Goal: Information Seeking & Learning: Check status

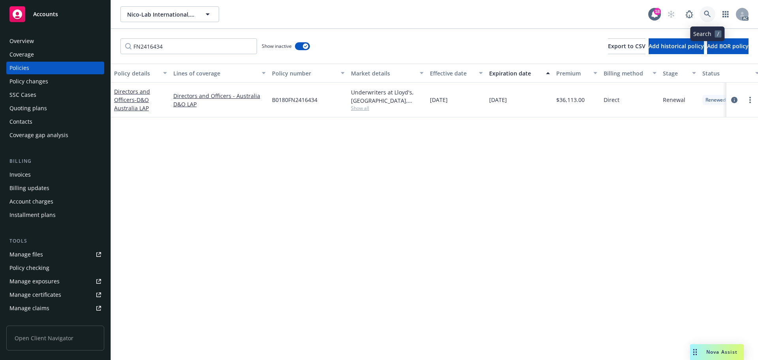
click at [707, 17] on icon at bounding box center [707, 14] width 7 height 7
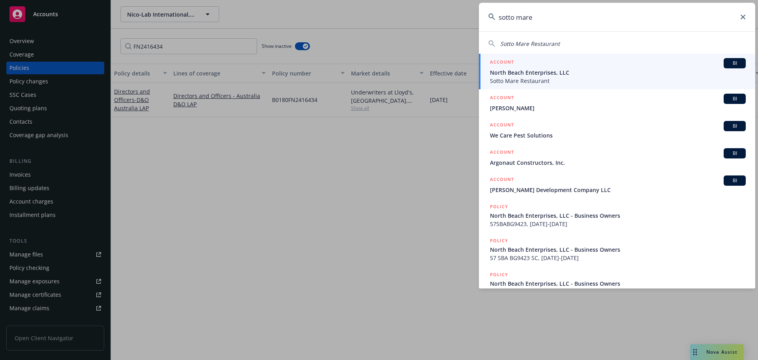
type input "sotto mare"
click at [558, 77] on span "Sotto Mare Restaurant" at bounding box center [618, 81] width 256 height 8
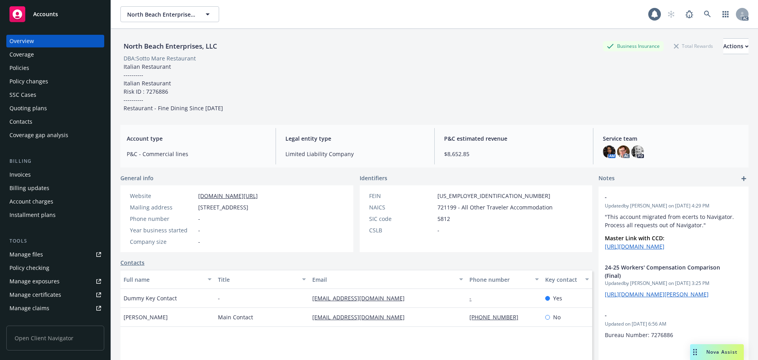
click at [45, 71] on div "Policies" at bounding box center [55, 68] width 92 height 13
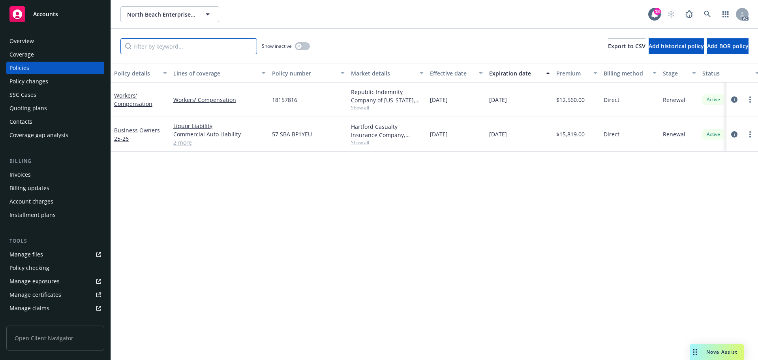
click at [194, 44] on input "Filter by keyword..." at bounding box center [188, 46] width 137 height 16
click at [224, 50] on input "Filter by keyword..." at bounding box center [188, 46] width 137 height 16
paste input "181578"
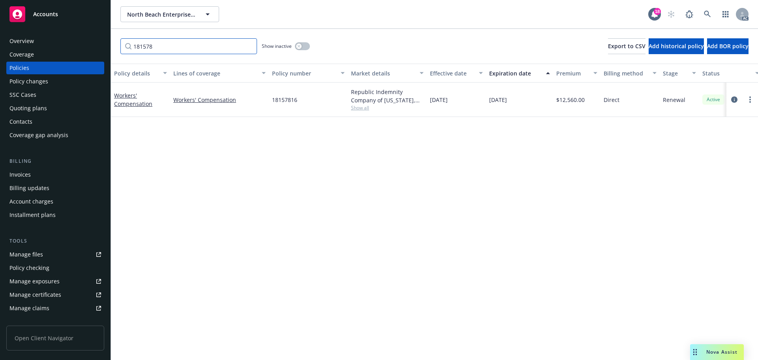
type input "181578"
click at [709, 16] on icon at bounding box center [707, 14] width 7 height 7
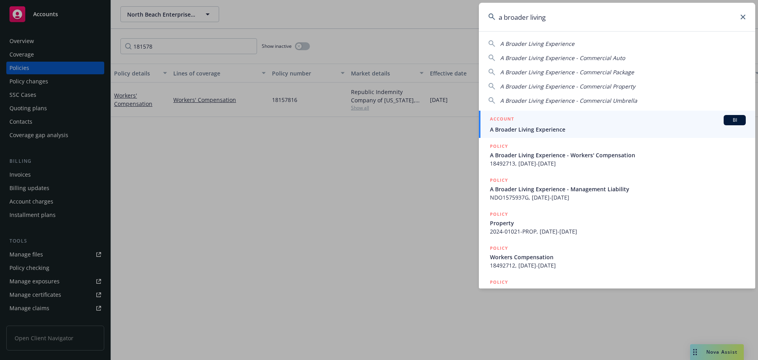
type input "a broader living"
drag, startPoint x: 568, startPoint y: 125, endPoint x: 556, endPoint y: 125, distance: 11.8
click at [568, 125] on span "A Broader Living Experience" at bounding box center [618, 129] width 256 height 8
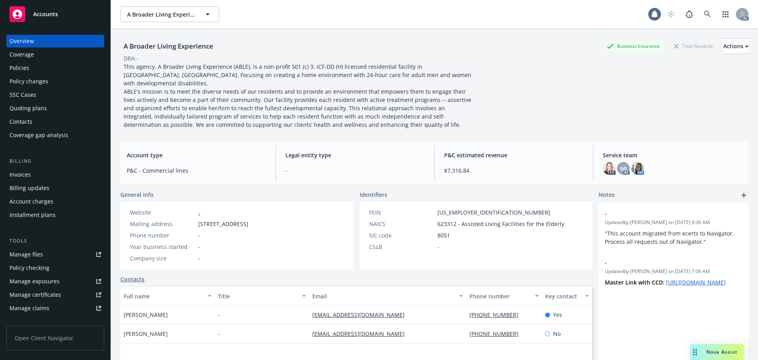
click at [29, 64] on div "Policies" at bounding box center [55, 68] width 92 height 13
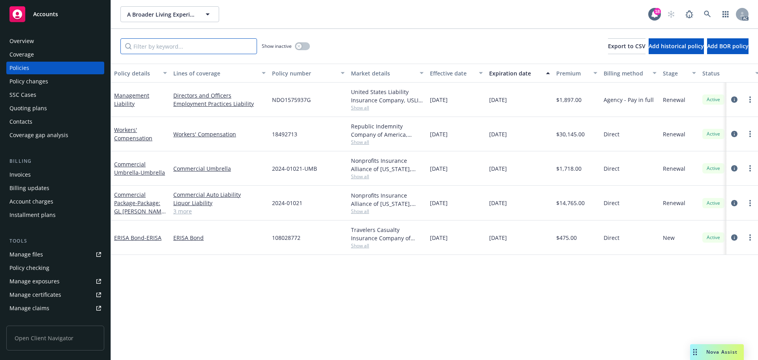
click at [194, 49] on input "Filter by keyword..." at bounding box center [188, 46] width 137 height 16
paste input "184927"
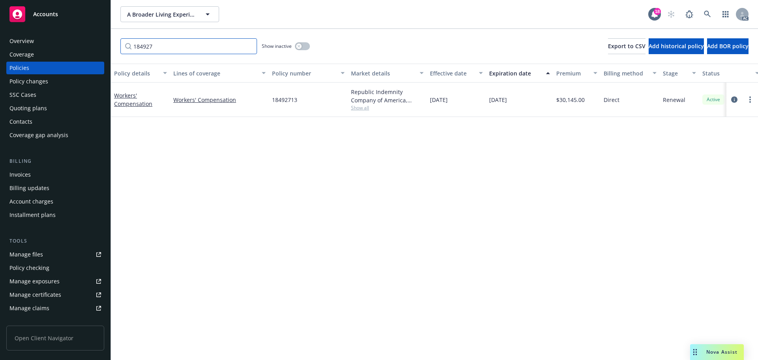
click at [164, 49] on input "184927" at bounding box center [188, 46] width 137 height 16
paste input "6679"
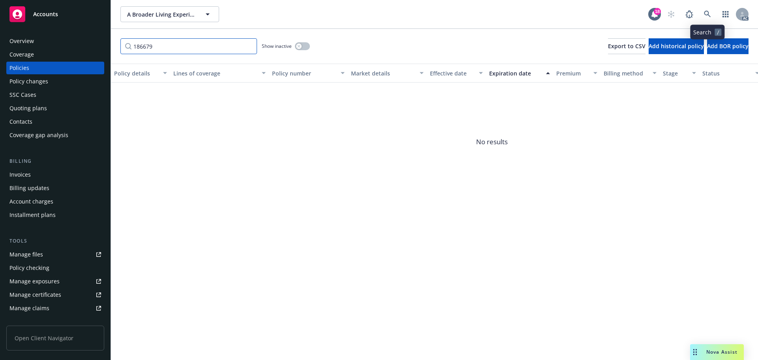
type input "186679"
click at [706, 11] on icon at bounding box center [707, 14] width 7 height 7
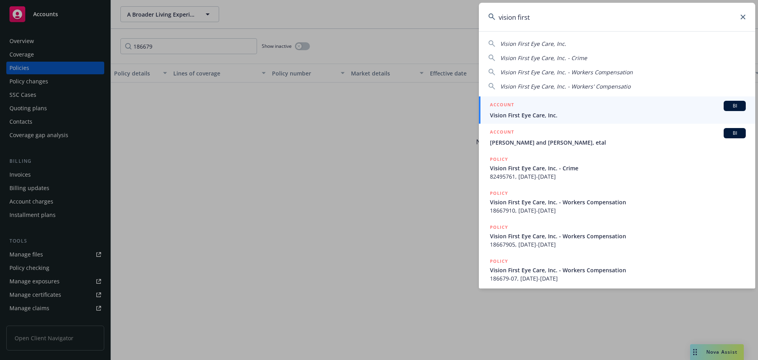
type input "vision first"
click at [557, 109] on div "ACCOUNT BI" at bounding box center [618, 106] width 256 height 10
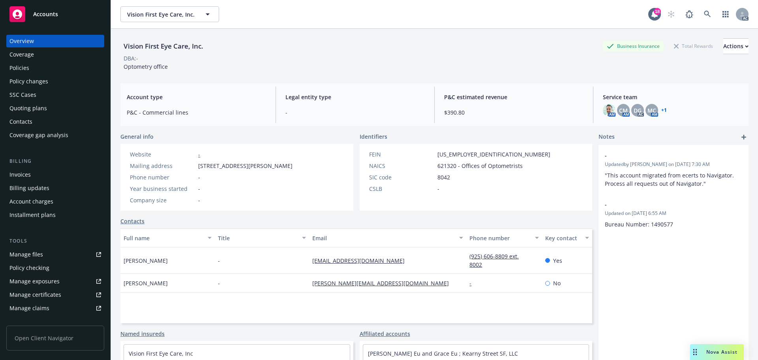
click at [45, 64] on div "Policies" at bounding box center [55, 68] width 92 height 13
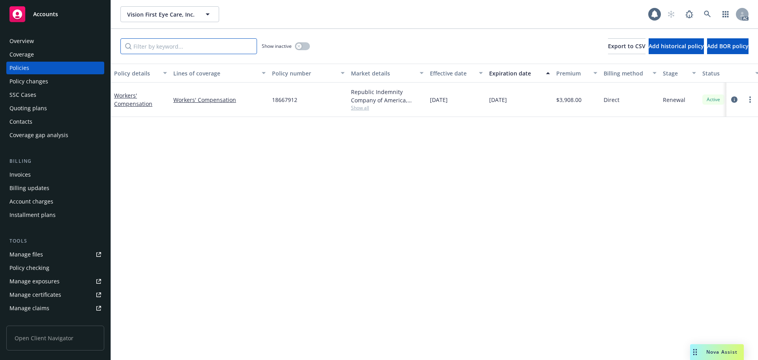
click at [187, 49] on input "Filter by keyword..." at bounding box center [188, 46] width 137 height 16
paste input "186679"
type input "186679"
click at [705, 13] on icon at bounding box center [707, 14] width 7 height 7
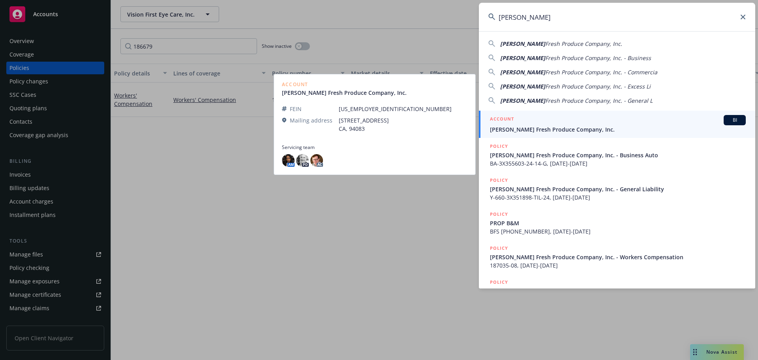
type input "[PERSON_NAME]"
click at [568, 120] on div "ACCOUNT BI" at bounding box center [618, 120] width 256 height 10
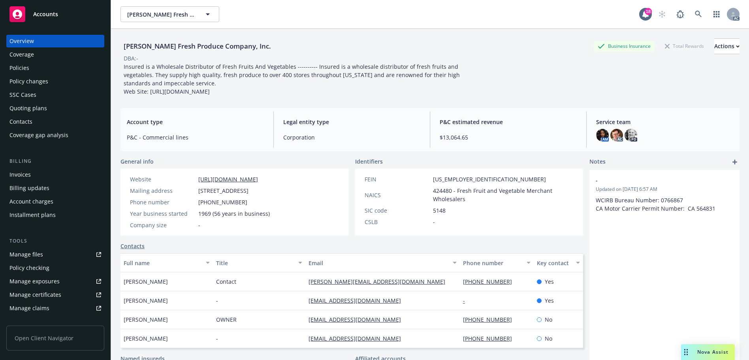
click at [65, 70] on div "Policies" at bounding box center [55, 68] width 92 height 13
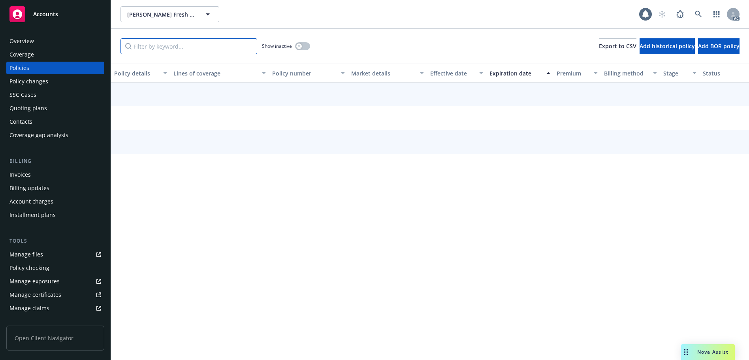
click at [179, 49] on input "Filter by keyword..." at bounding box center [188, 46] width 137 height 16
paste input "187035"
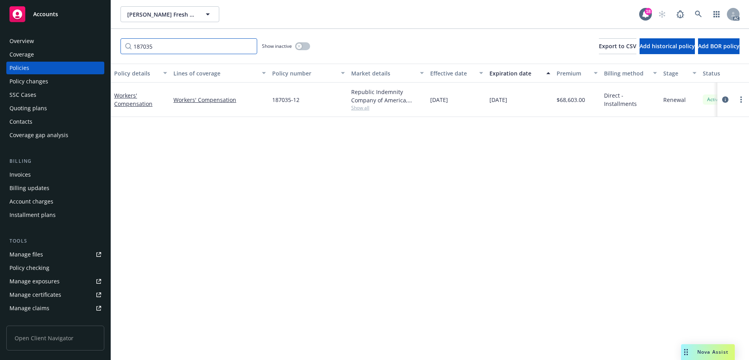
type input "187035"
click at [698, 9] on link at bounding box center [698, 14] width 16 height 16
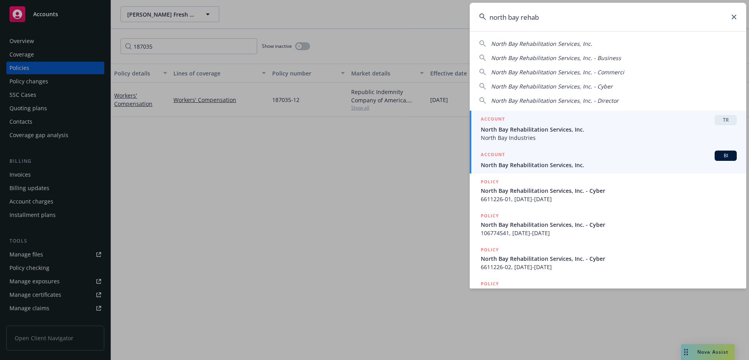
type input "north bay rehab"
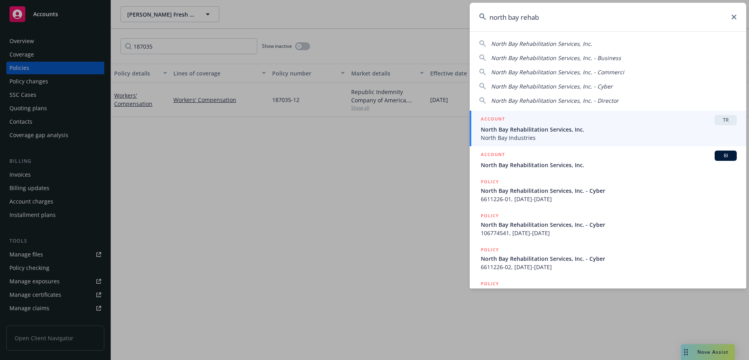
click at [545, 157] on div "ACCOUNT BI" at bounding box center [609, 155] width 256 height 10
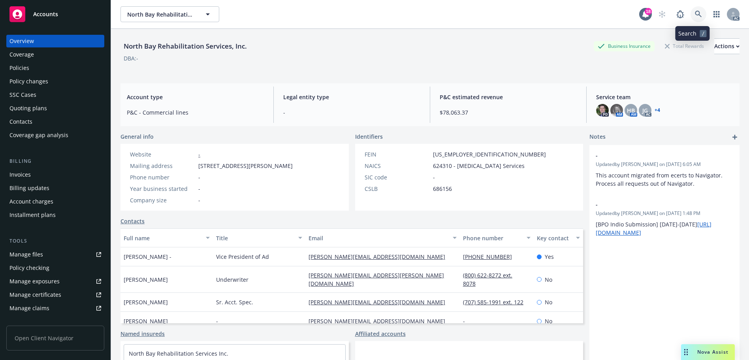
click at [698, 11] on link at bounding box center [698, 14] width 16 height 16
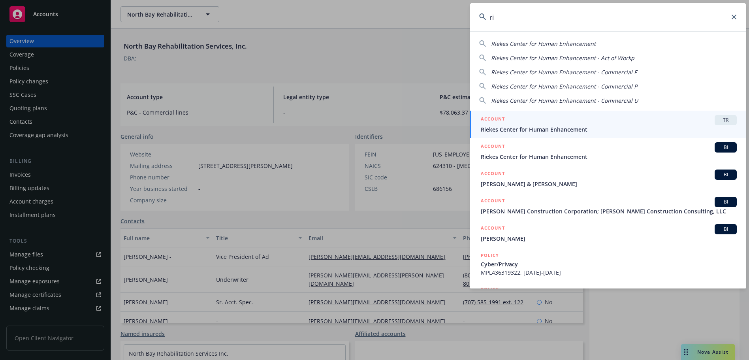
type input "r"
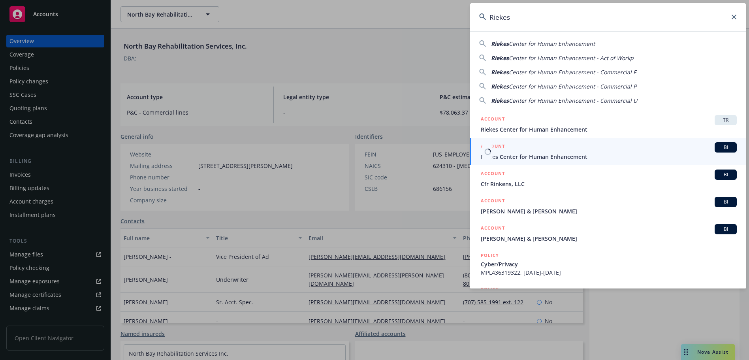
type input "Riekes"
click at [561, 155] on span "Riekes Center for Human Enhancement" at bounding box center [609, 156] width 256 height 8
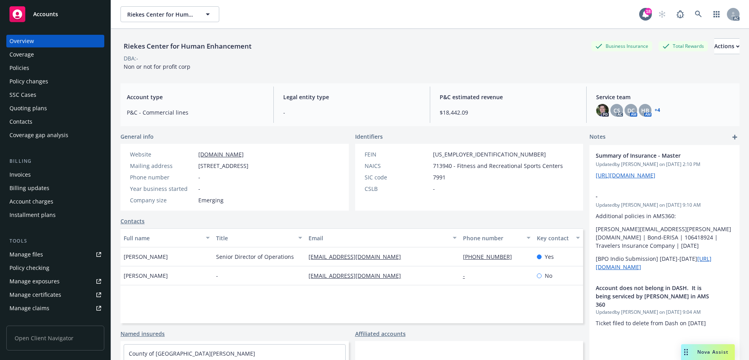
click at [53, 69] on div "Policies" at bounding box center [55, 68] width 92 height 13
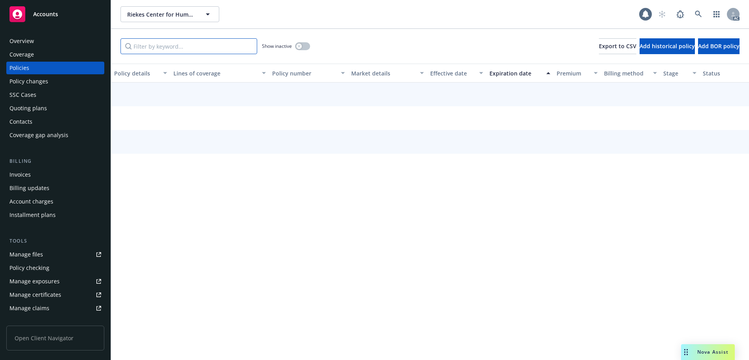
click at [158, 49] on input "Filter by keyword..." at bounding box center [188, 46] width 137 height 16
paste input "189042"
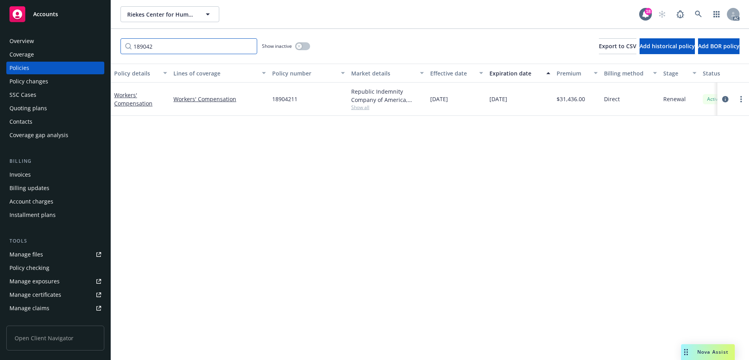
type input "189042"
click at [698, 13] on icon at bounding box center [698, 14] width 7 height 7
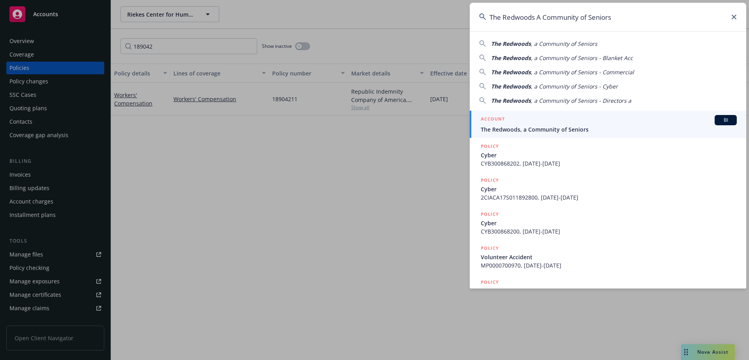
type input "The Redwoods A Community of Seniors"
click at [587, 118] on div "ACCOUNT BI" at bounding box center [609, 120] width 256 height 10
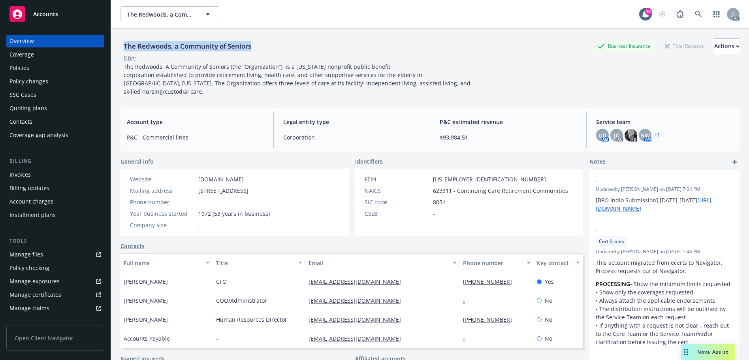
drag, startPoint x: 226, startPoint y: 47, endPoint x: 121, endPoint y: 48, distance: 105.5
click at [121, 48] on div "The Redwoods, a Community of Seniors Business Insurance Total Rewards Actions" at bounding box center [429, 46] width 619 height 16
copy div "The Redwoods, a Community of Seniors"
click at [30, 71] on div "Policies" at bounding box center [55, 68] width 92 height 13
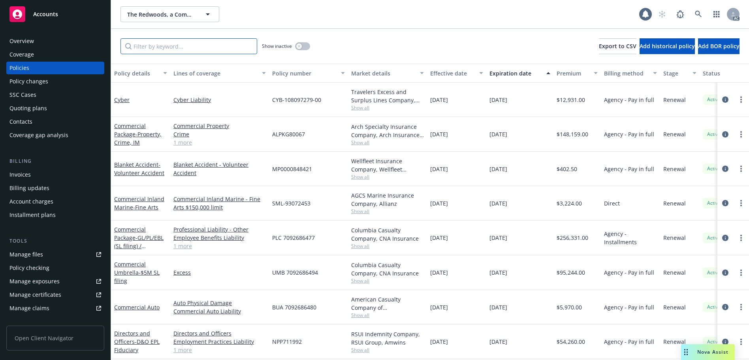
click at [195, 41] on input "Filter by keyword..." at bounding box center [188, 46] width 137 height 16
paste input "250097"
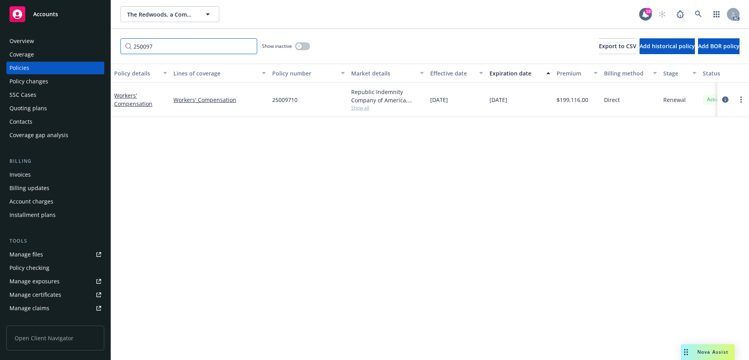
type input "250097"
click at [696, 14] on icon at bounding box center [698, 14] width 7 height 7
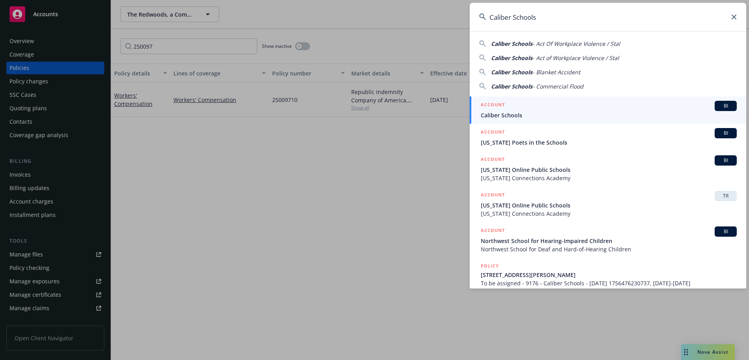
type input "Caliber Schools"
drag, startPoint x: 546, startPoint y: 108, endPoint x: 544, endPoint y: 83, distance: 25.0
click at [546, 107] on div "ACCOUNT BI" at bounding box center [609, 106] width 256 height 10
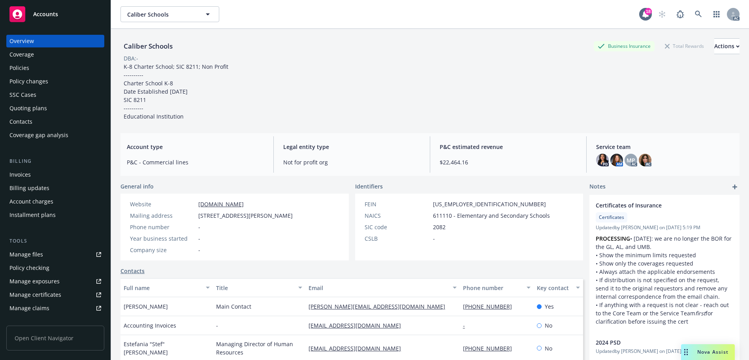
click at [56, 66] on div "Policies" at bounding box center [55, 68] width 92 height 13
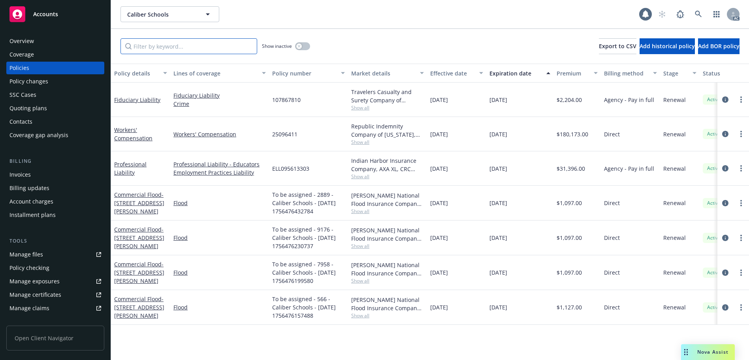
click at [158, 48] on input "Filter by keyword..." at bounding box center [188, 46] width 137 height 16
paste input "250964"
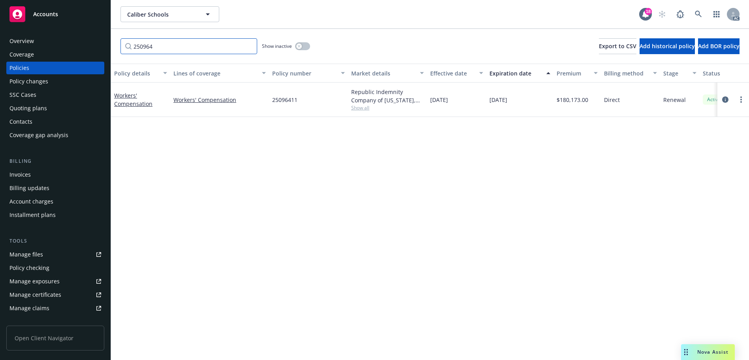
type input "250964"
click at [291, 49] on span "Show inactive" at bounding box center [277, 46] width 30 height 7
click at [304, 49] on button "button" at bounding box center [302, 46] width 15 height 8
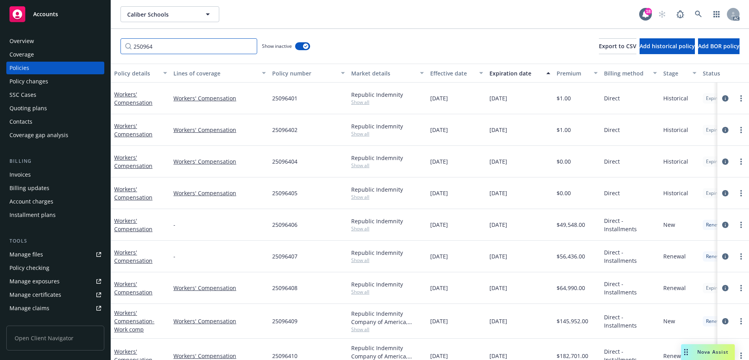
click at [221, 51] on input "250964" at bounding box center [188, 46] width 137 height 16
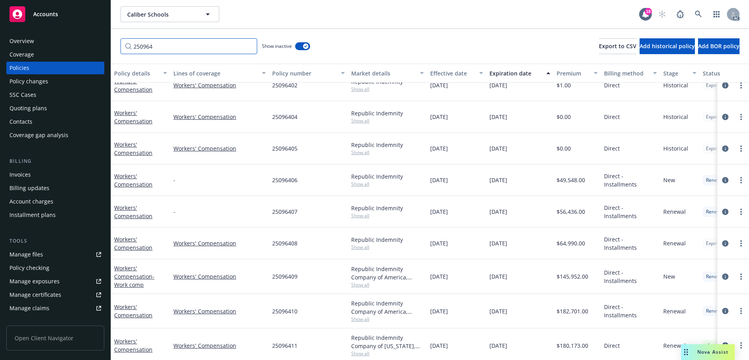
scroll to position [53, 0]
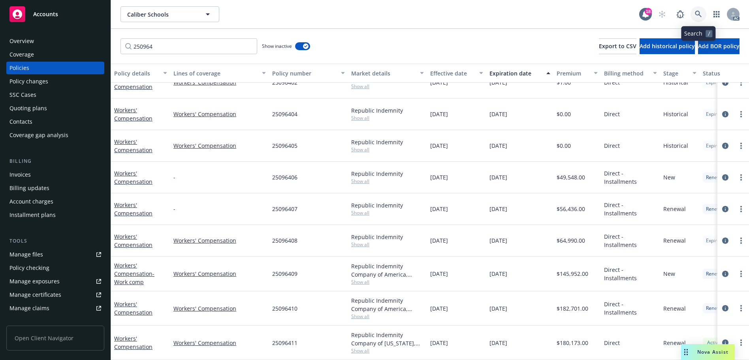
click at [703, 13] on link at bounding box center [698, 14] width 16 height 16
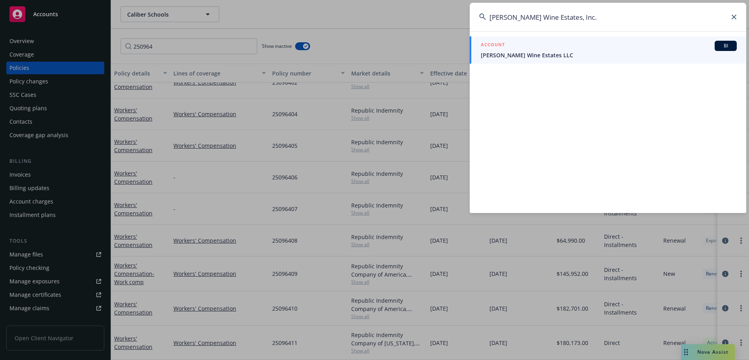
type input "[PERSON_NAME] Wine Estates, Inc."
click at [555, 51] on span "[PERSON_NAME] Wine Estates LLC" at bounding box center [609, 55] width 256 height 8
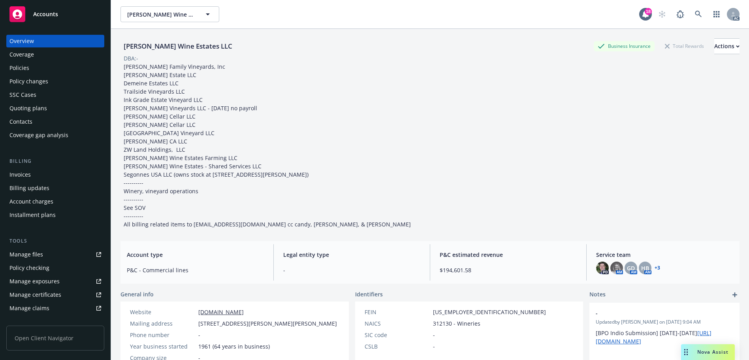
click at [28, 65] on div "Policies" at bounding box center [19, 68] width 20 height 13
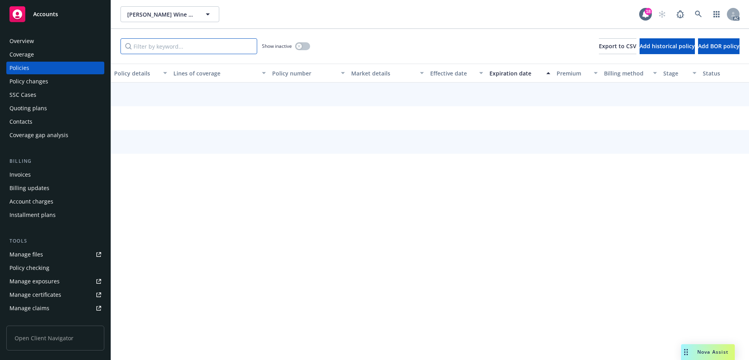
click at [150, 45] on input "Filter by keyword..." at bounding box center [188, 46] width 137 height 16
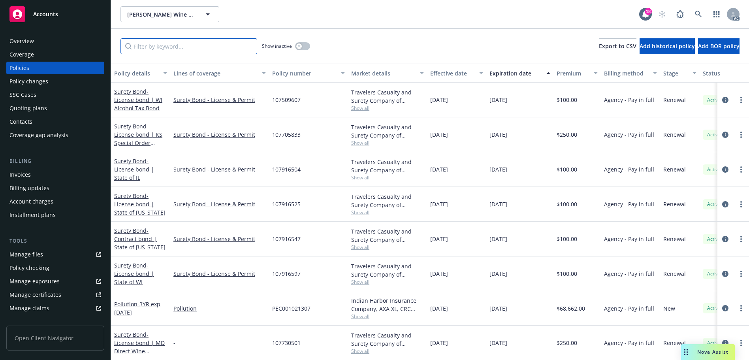
paste input "252650"
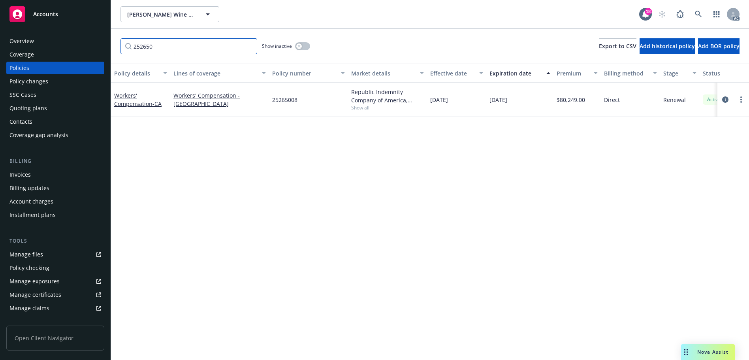
type input "252650"
click at [698, 9] on link at bounding box center [698, 14] width 16 height 16
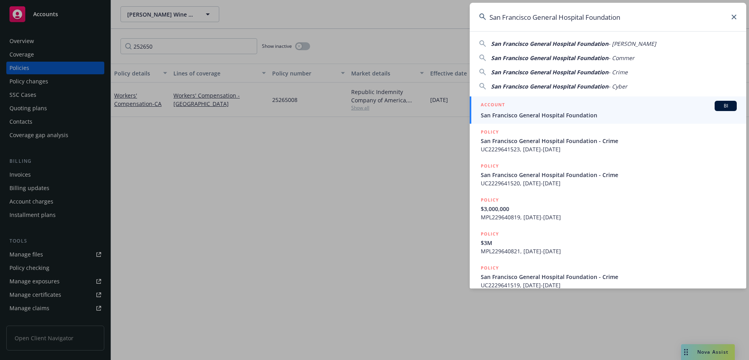
type input "San Francisco General Hospital Foundation"
click at [625, 111] on div "ACCOUNT BI" at bounding box center [609, 106] width 256 height 10
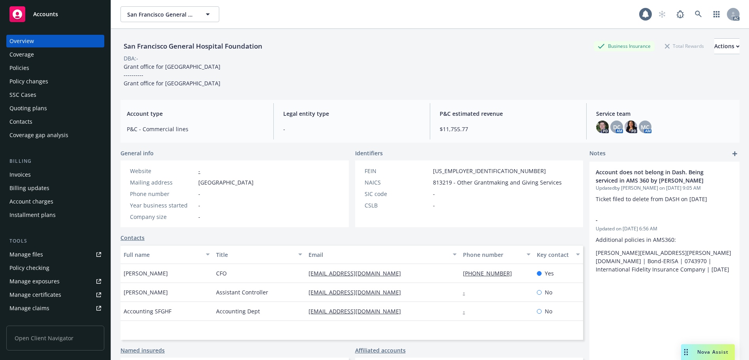
click at [58, 68] on div "Policies" at bounding box center [55, 68] width 92 height 13
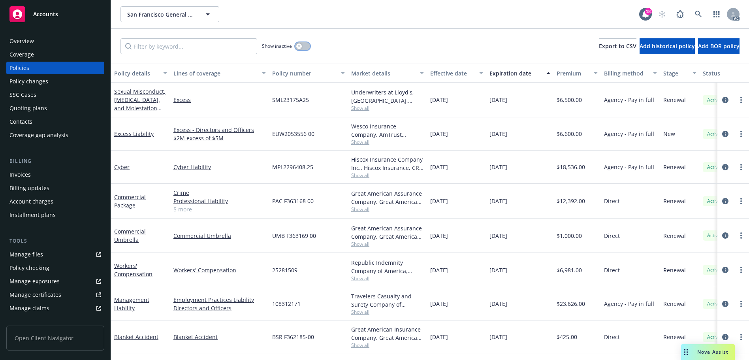
click at [303, 44] on button "button" at bounding box center [302, 46] width 15 height 8
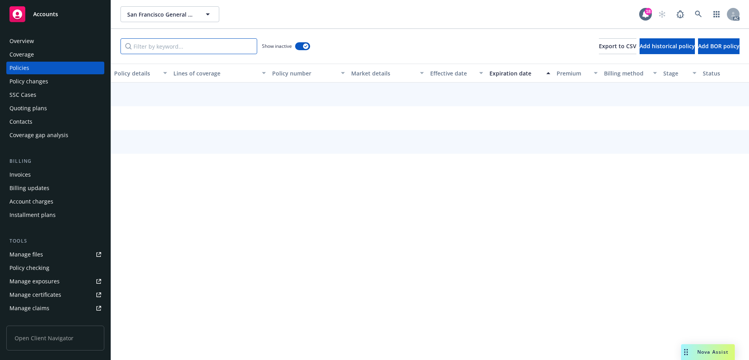
click at [207, 48] on input "Filter by keyword..." at bounding box center [188, 46] width 137 height 16
paste input "252815"
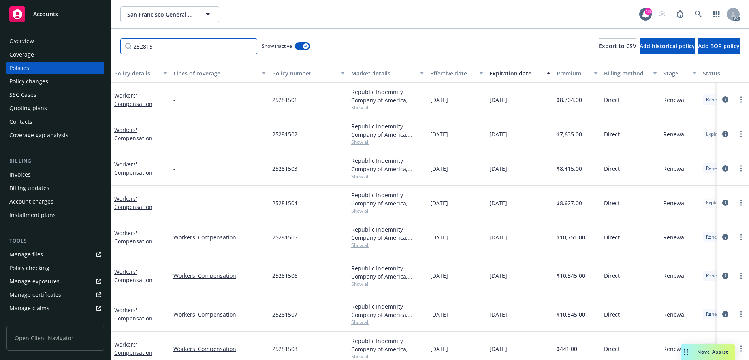
scroll to position [38, 0]
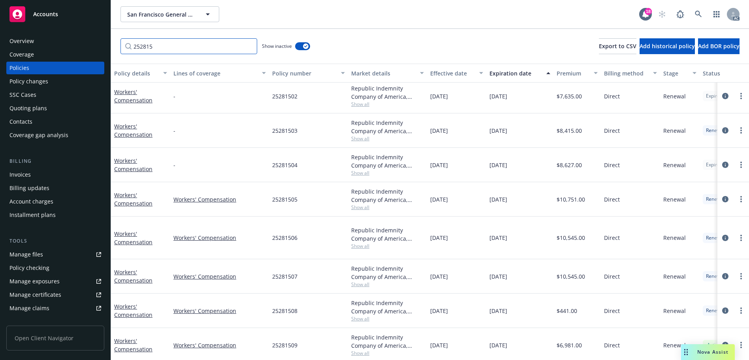
type input "252815"
click at [694, 9] on link at bounding box center [698, 14] width 16 height 16
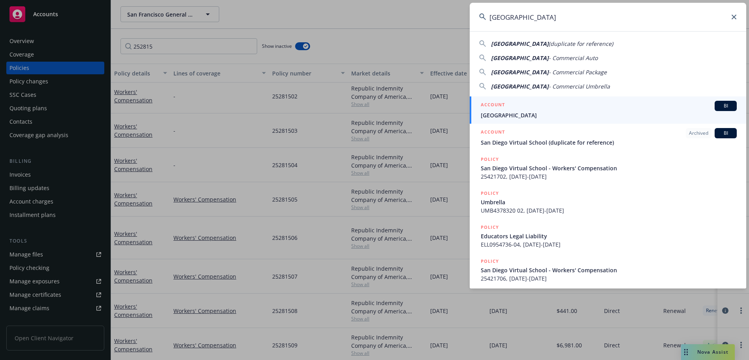
type input "[GEOGRAPHIC_DATA]"
drag, startPoint x: 562, startPoint y: 104, endPoint x: 558, endPoint y: 104, distance: 4.7
click at [562, 104] on div "ACCOUNT BI" at bounding box center [609, 106] width 256 height 10
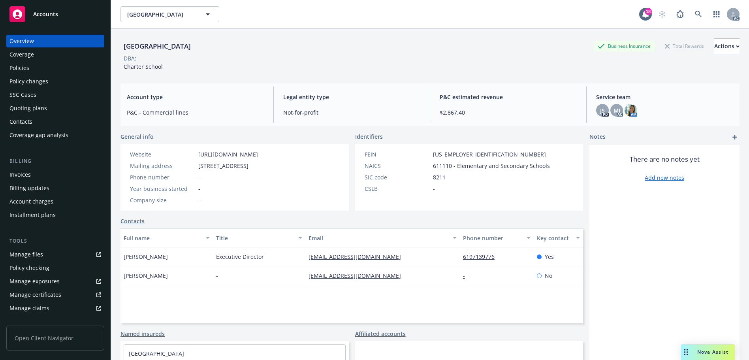
click at [39, 65] on div "Policies" at bounding box center [55, 68] width 92 height 13
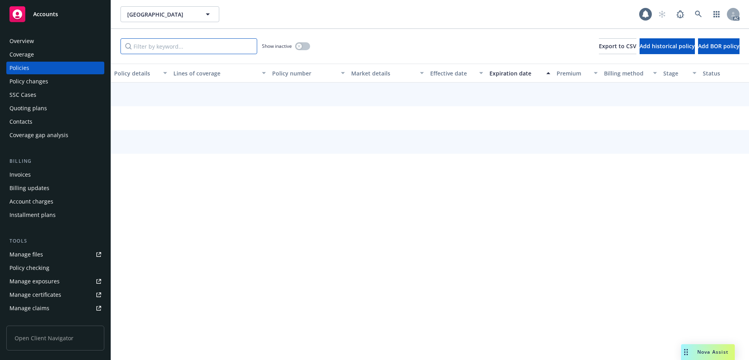
click at [168, 47] on input "Filter by keyword..." at bounding box center [188, 46] width 137 height 16
paste input "254217"
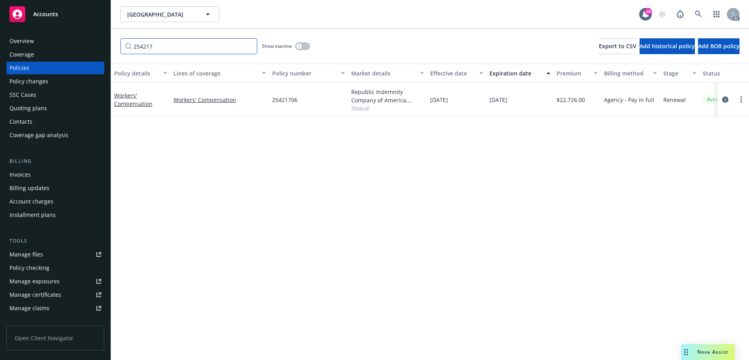
type input "254217"
click at [694, 12] on link at bounding box center [698, 14] width 16 height 16
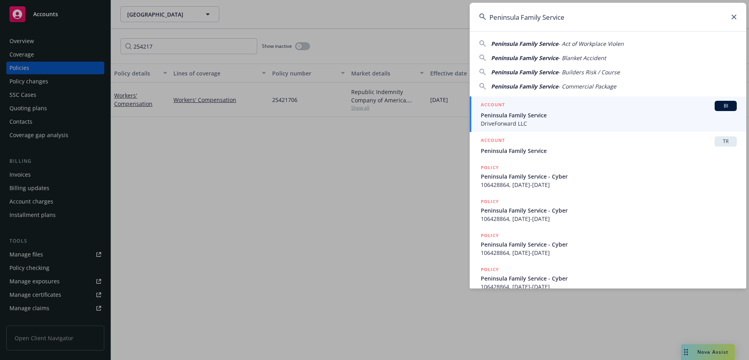
type input "Peninsula Family Service"
click at [530, 110] on div "ACCOUNT BI" at bounding box center [609, 106] width 256 height 10
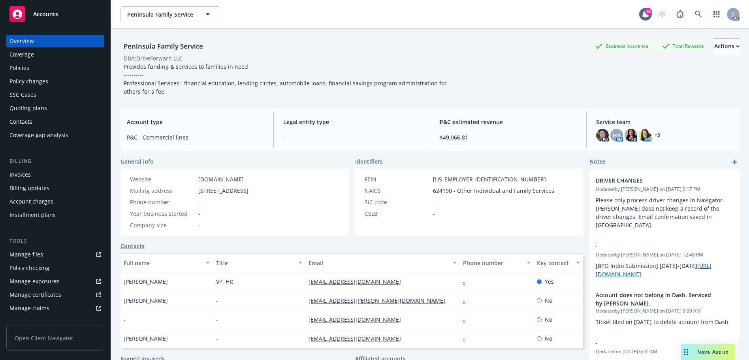
click at [25, 70] on div "Policies" at bounding box center [19, 68] width 20 height 13
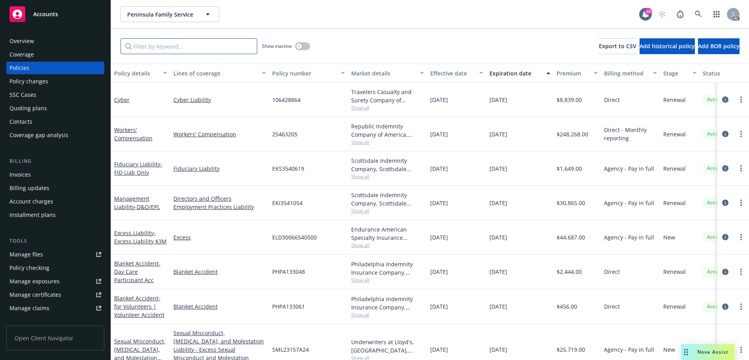
click at [196, 48] on input "Filter by keyword..." at bounding box center [188, 46] width 137 height 16
paste input "254632"
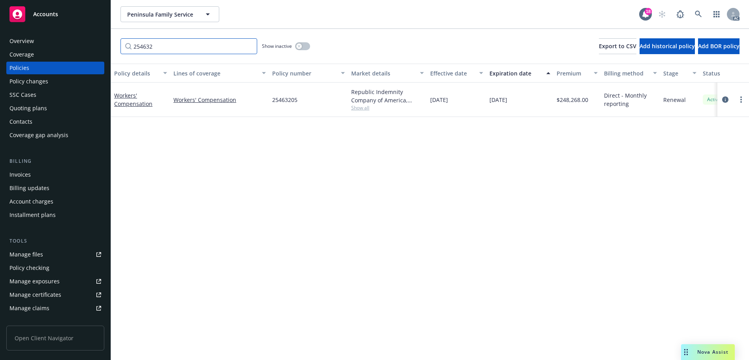
type input "254632"
click at [299, 45] on icon "button" at bounding box center [298, 46] width 3 height 3
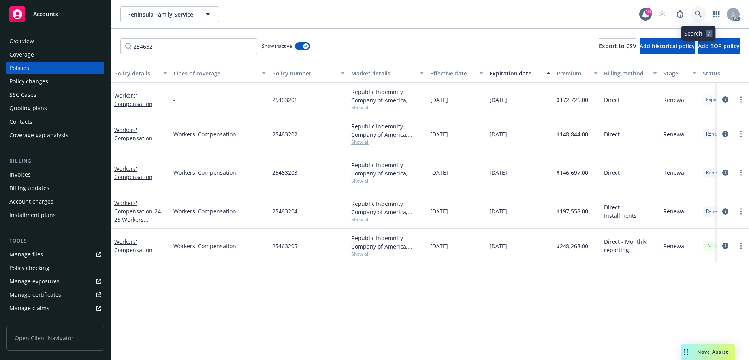
click at [699, 8] on link at bounding box center [698, 14] width 16 height 16
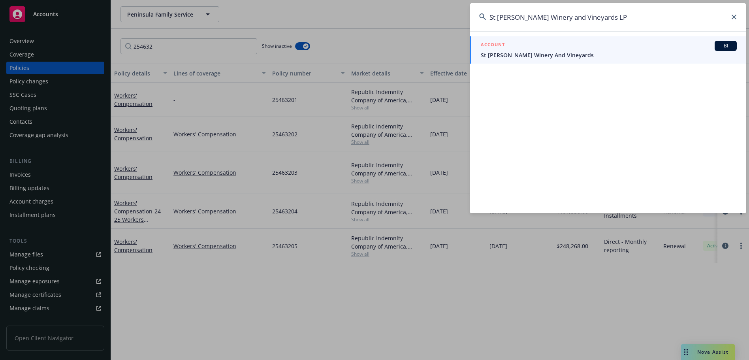
type input "St [PERSON_NAME] Winery and Vineyards LP"
drag, startPoint x: 577, startPoint y: 55, endPoint x: 567, endPoint y: 49, distance: 11.7
click at [577, 55] on span "St [PERSON_NAME] Winery And Vineyards" at bounding box center [609, 55] width 256 height 8
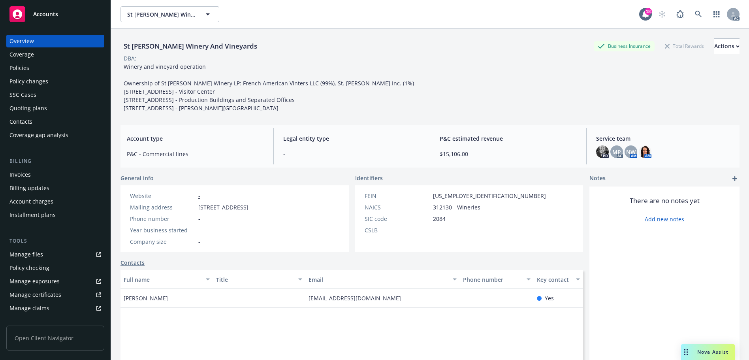
click at [22, 64] on div "Policies" at bounding box center [19, 68] width 20 height 13
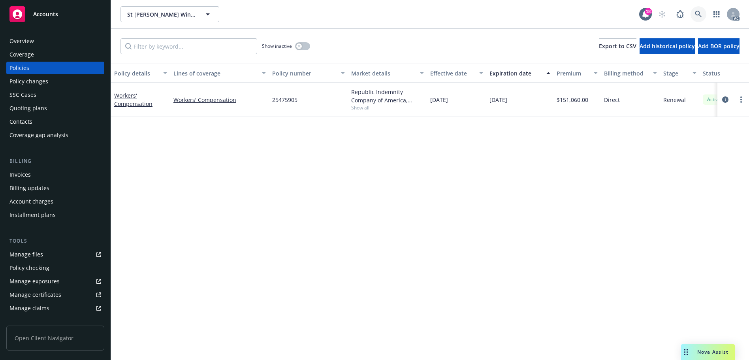
click at [694, 11] on link at bounding box center [698, 14] width 16 height 16
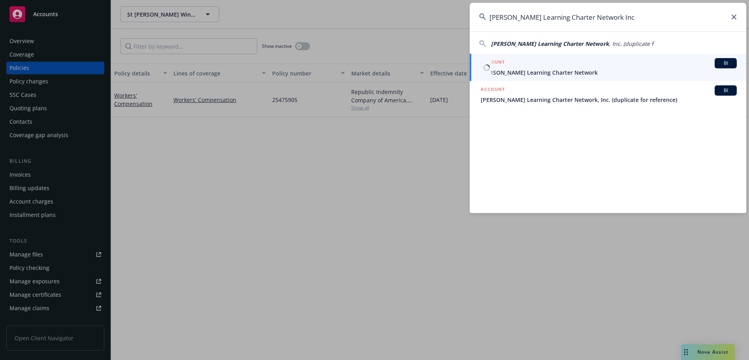
type input "[PERSON_NAME] Learning Charter Network Inc"
click at [564, 71] on span "[PERSON_NAME] Learning Charter Network" at bounding box center [609, 72] width 256 height 8
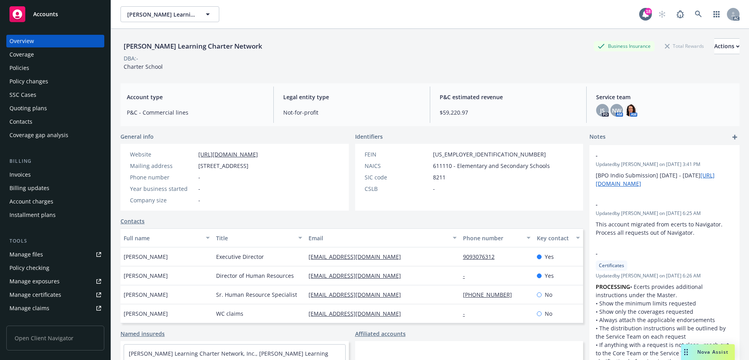
click at [54, 68] on div "Policies" at bounding box center [55, 68] width 92 height 13
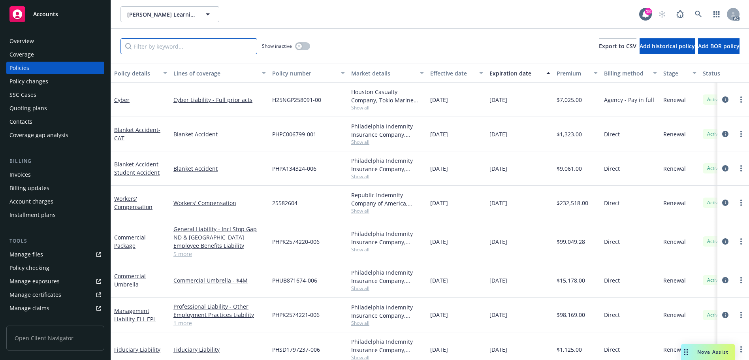
click at [175, 44] on input "Filter by keyword..." at bounding box center [188, 46] width 137 height 16
paste input "255826"
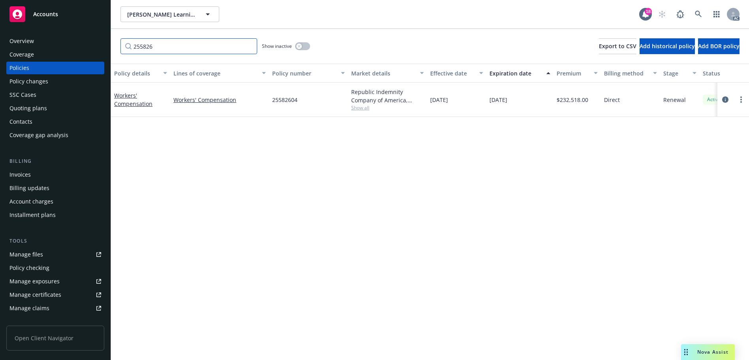
type input "255826"
click at [693, 11] on link at bounding box center [698, 14] width 16 height 16
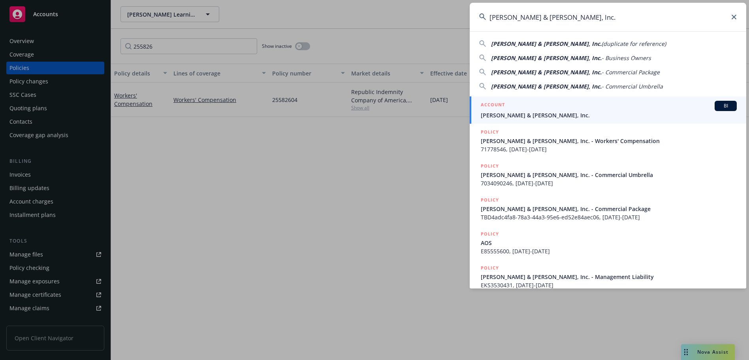
type input "[PERSON_NAME] & [PERSON_NAME], Inc."
click at [540, 116] on span "[PERSON_NAME] & [PERSON_NAME], Inc." at bounding box center [609, 115] width 256 height 8
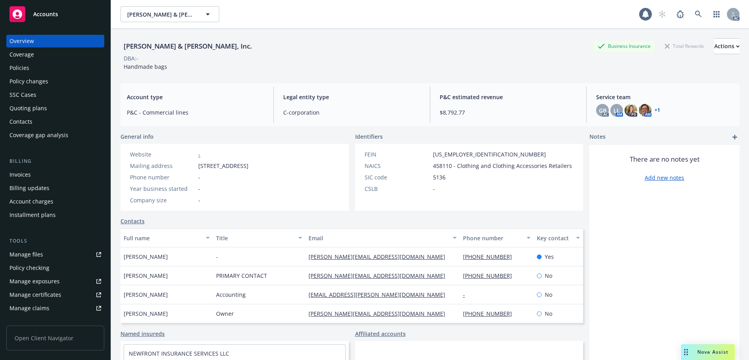
click at [39, 68] on div "Policies" at bounding box center [55, 68] width 92 height 13
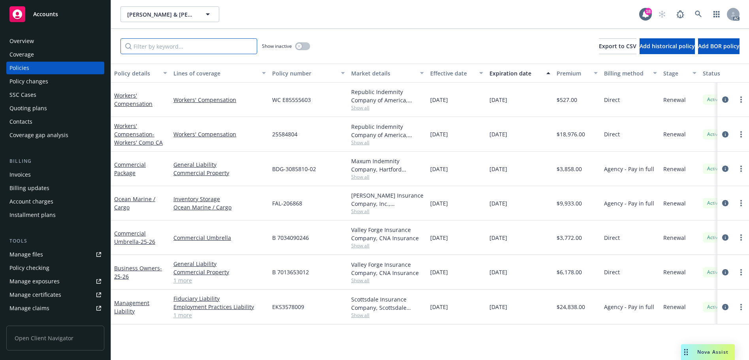
click at [220, 51] on input "Filter by keyword..." at bounding box center [188, 46] width 137 height 16
paste input "255848"
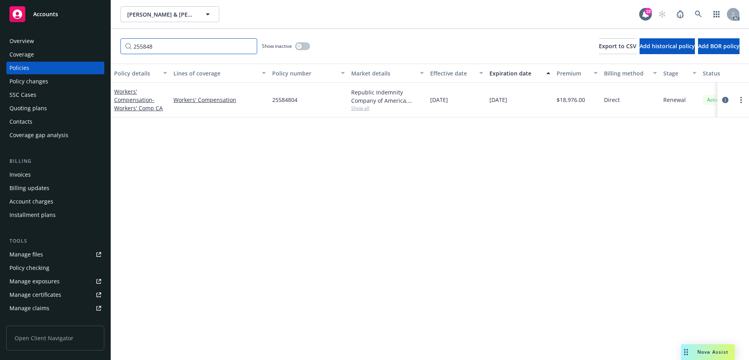
type input "255848"
click at [698, 15] on icon at bounding box center [698, 14] width 7 height 7
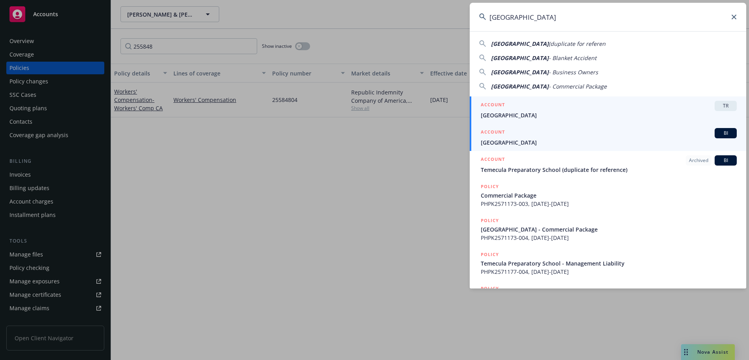
type input "[GEOGRAPHIC_DATA]"
click at [614, 140] on span "[GEOGRAPHIC_DATA]" at bounding box center [609, 142] width 256 height 8
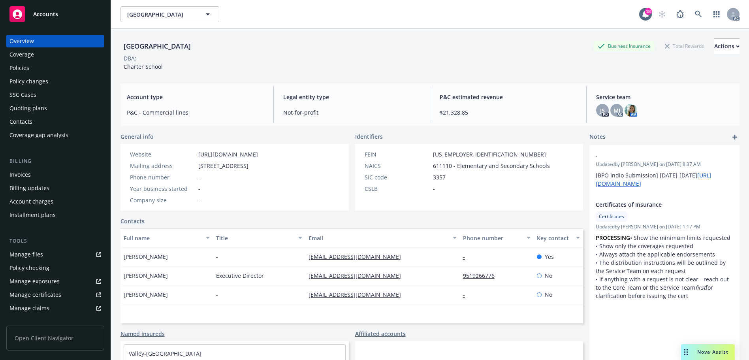
click at [49, 65] on div "Policies" at bounding box center [55, 68] width 92 height 13
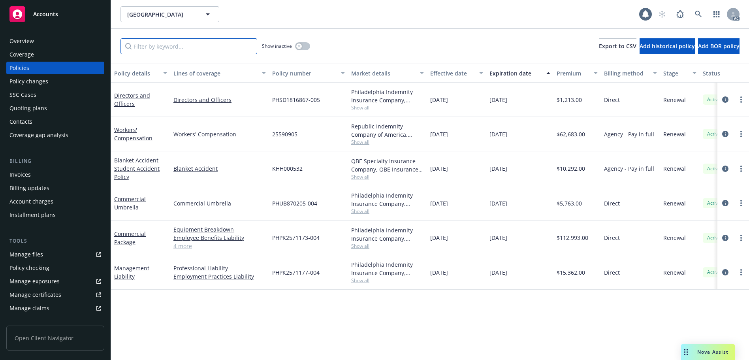
click at [152, 47] on input "Filter by keyword..." at bounding box center [188, 46] width 137 height 16
paste input "255909"
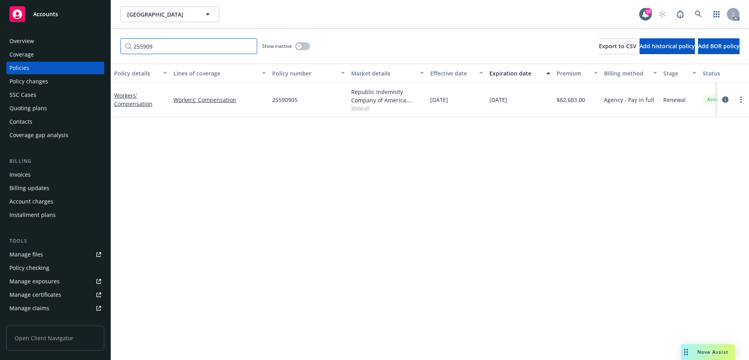
type input "255909"
click at [301, 47] on div "button" at bounding box center [299, 46] width 6 height 6
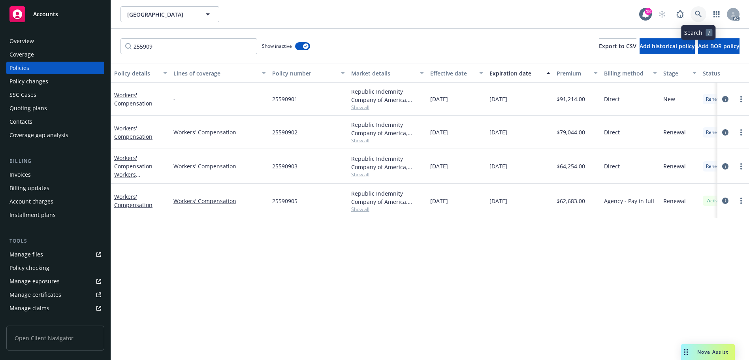
click at [696, 14] on icon at bounding box center [698, 14] width 7 height 7
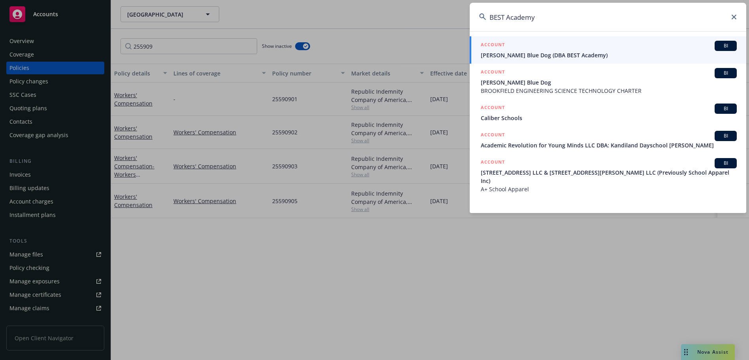
type input "BEST Academy"
click at [555, 50] on div "ACCOUNT BI" at bounding box center [609, 46] width 256 height 10
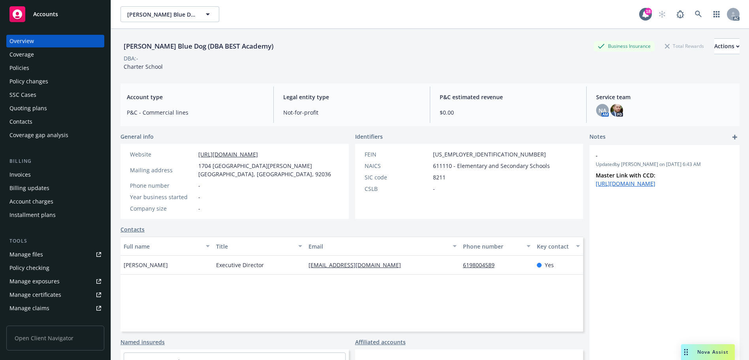
click at [50, 66] on div "Policies" at bounding box center [55, 68] width 92 height 13
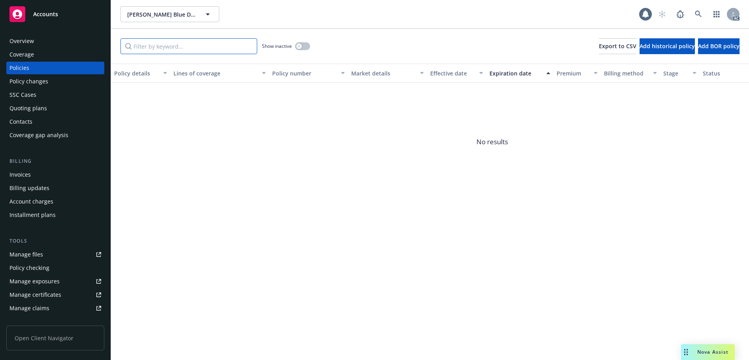
click at [186, 50] on input "Filter by keyword..." at bounding box center [188, 46] width 137 height 16
paste input "255918"
type input "255918"
click at [301, 47] on div "button" at bounding box center [299, 46] width 6 height 6
click at [692, 10] on link at bounding box center [698, 14] width 16 height 16
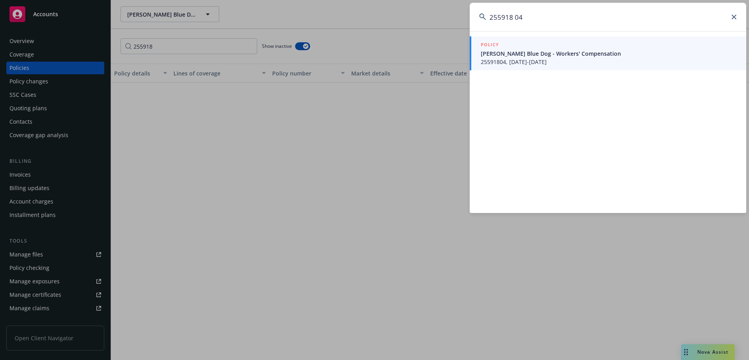
type input "255918 04"
click at [538, 56] on span "[PERSON_NAME] Blue Dog - Workers' Compensation" at bounding box center [609, 53] width 256 height 8
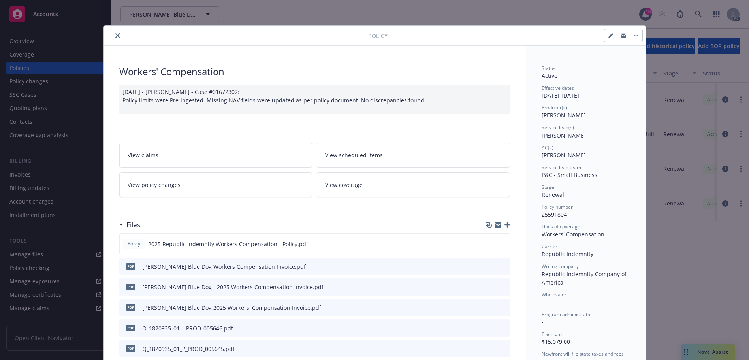
click at [116, 37] on icon "close" at bounding box center [117, 35] width 5 height 5
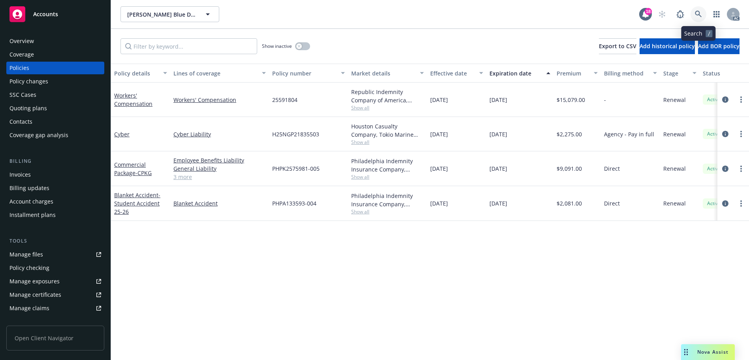
click at [705, 15] on link at bounding box center [698, 14] width 16 height 16
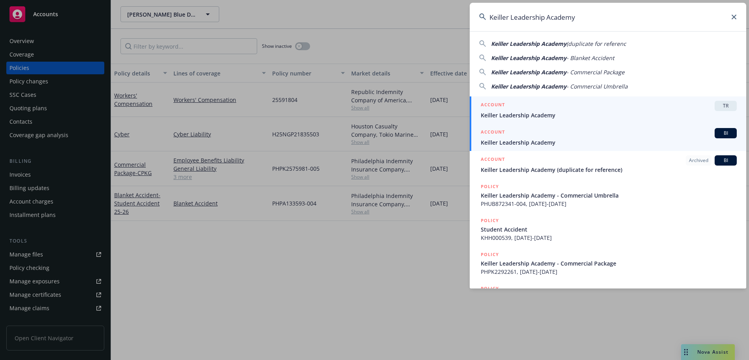
type input "Keiller Leadership Academy"
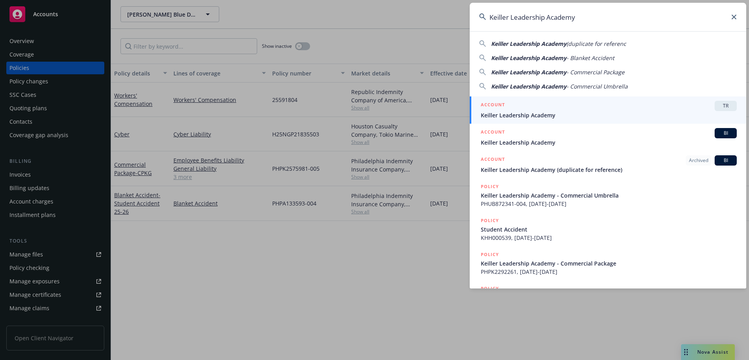
drag, startPoint x: 579, startPoint y: 135, endPoint x: 576, endPoint y: 131, distance: 4.5
click at [579, 135] on div "ACCOUNT BI" at bounding box center [609, 133] width 256 height 10
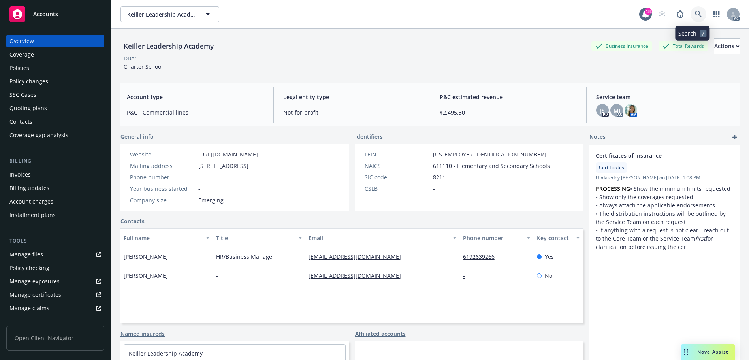
click at [695, 13] on icon at bounding box center [698, 14] width 7 height 7
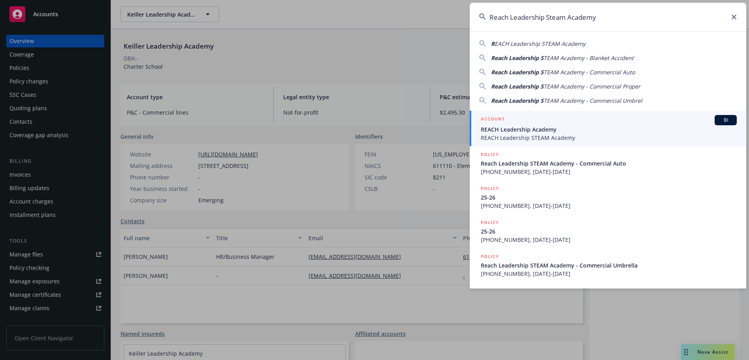
type input "Reach Leadership Steam Academy"
click at [575, 123] on div "ACCOUNT BI" at bounding box center [609, 120] width 256 height 10
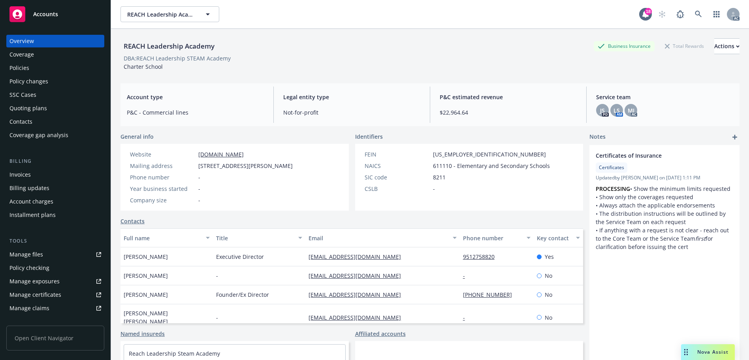
click at [43, 69] on div "Policies" at bounding box center [55, 68] width 92 height 13
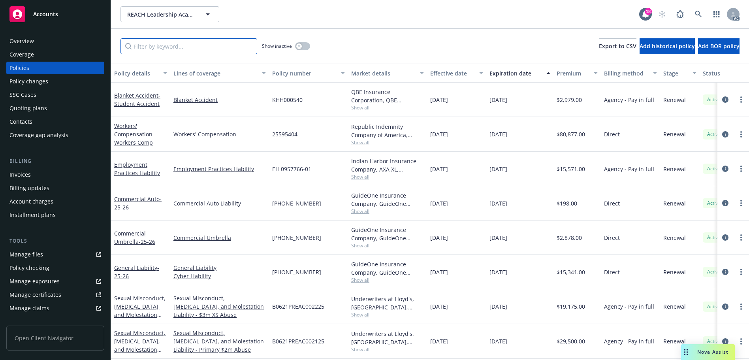
click at [174, 48] on input "Filter by keyword..." at bounding box center [188, 46] width 137 height 16
paste input "255954"
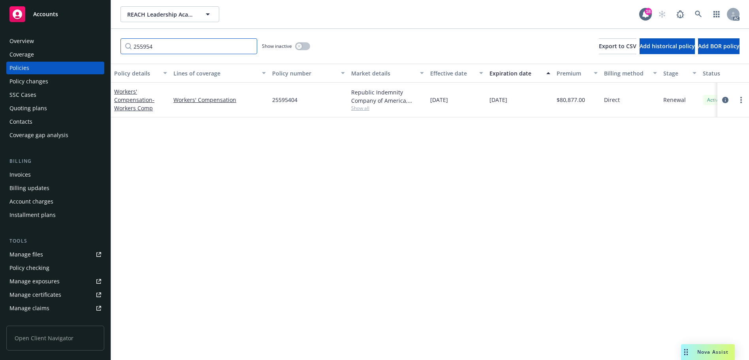
type input "255954"
click at [698, 9] on link at bounding box center [698, 14] width 16 height 16
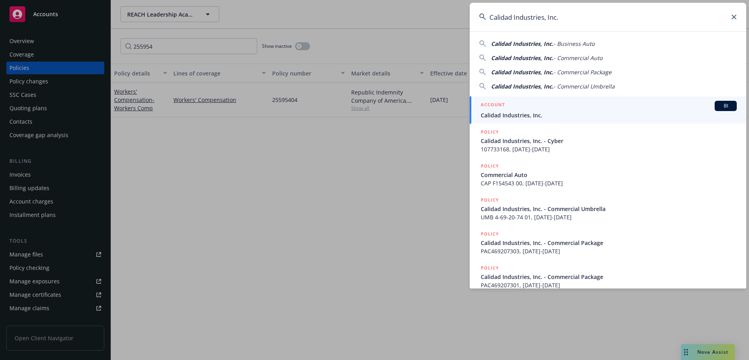
type input "Calidad Industries, Inc."
click at [553, 109] on div "ACCOUNT BI" at bounding box center [609, 106] width 256 height 10
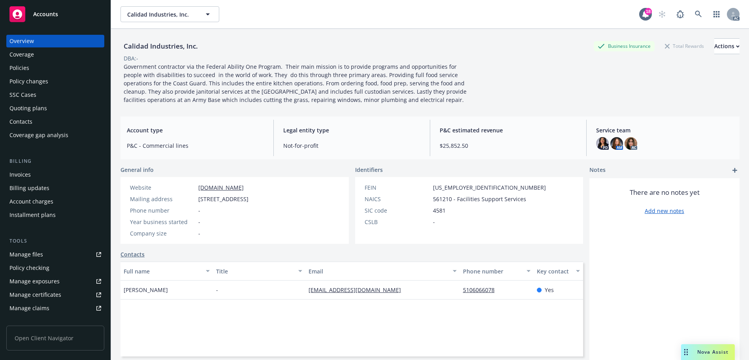
click at [26, 68] on div "Policies" at bounding box center [19, 68] width 20 height 13
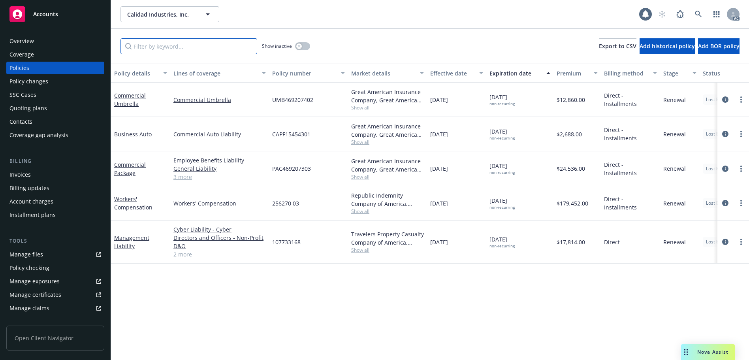
click at [200, 39] on input "Filter by keyword..." at bounding box center [188, 46] width 137 height 16
paste input "256270"
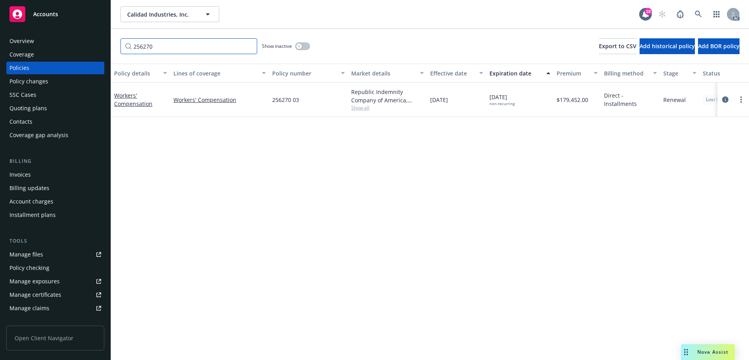
type input "256270"
click at [304, 49] on button "button" at bounding box center [302, 46] width 15 height 8
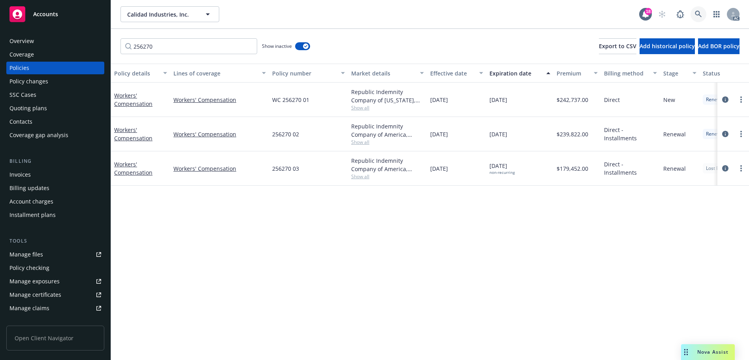
click at [694, 13] on link at bounding box center [698, 14] width 16 height 16
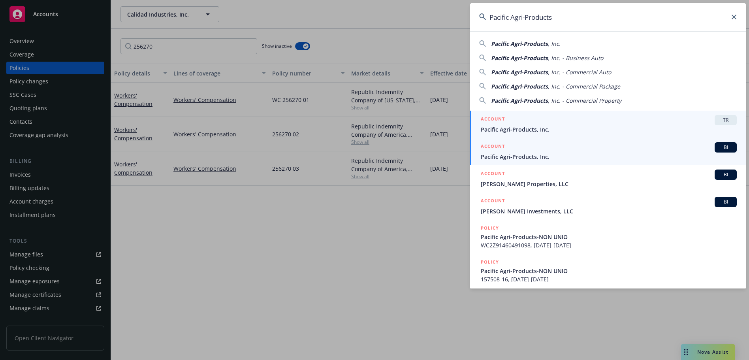
type input "Pacific Agri-Products"
click at [553, 155] on span "Pacific Agri-Products, Inc." at bounding box center [609, 156] width 256 height 8
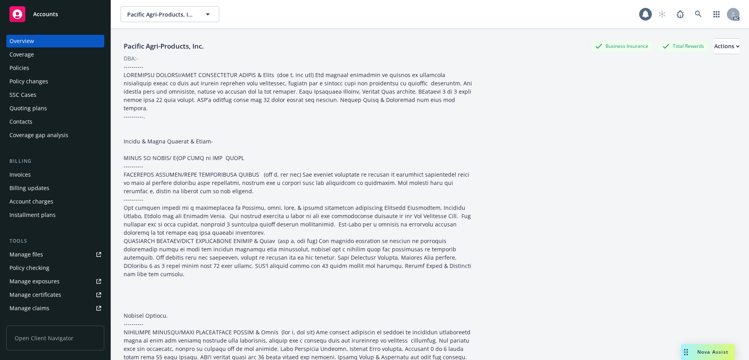
click at [41, 70] on div "Policies" at bounding box center [55, 68] width 92 height 13
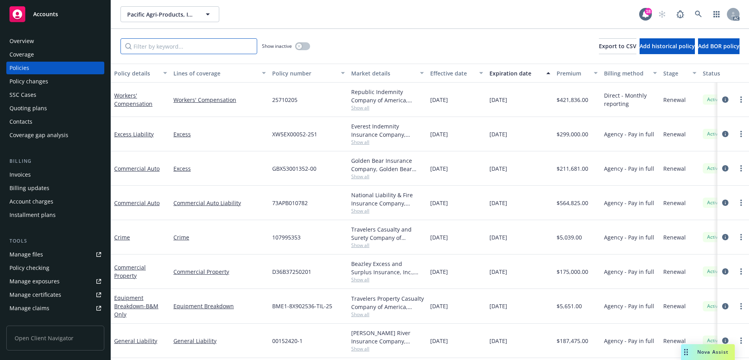
click at [208, 51] on input "Filter by keyword..." at bounding box center [188, 46] width 137 height 16
paste input "257102"
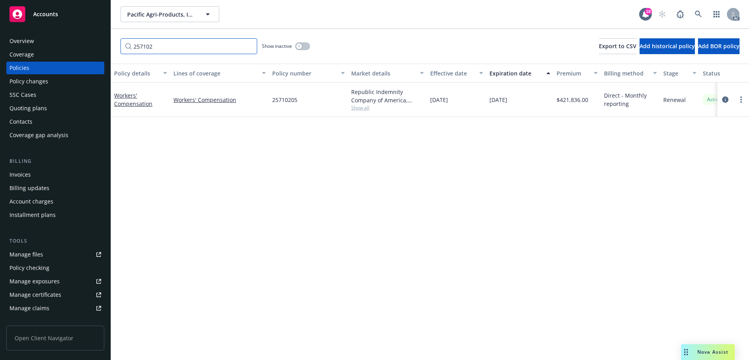
type input "257102"
click at [694, 13] on link at bounding box center [698, 14] width 16 height 16
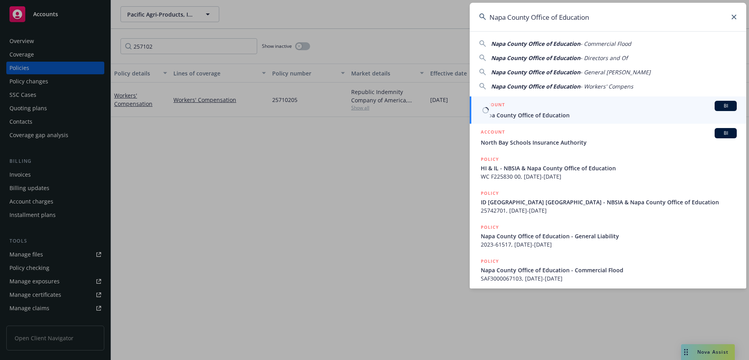
type input "Napa County Office of Education"
click at [540, 111] on div "ACCOUNT BI" at bounding box center [609, 106] width 256 height 10
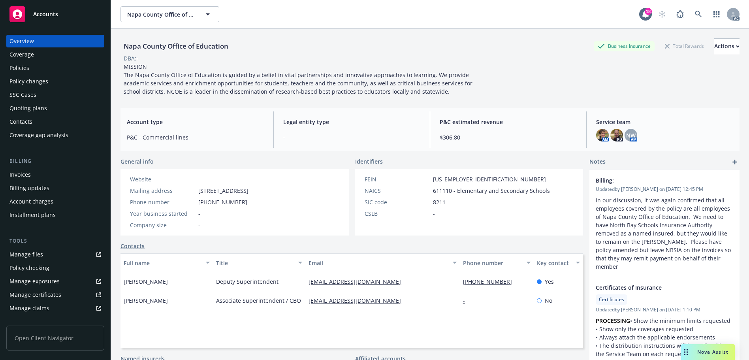
click at [56, 71] on div "Policies" at bounding box center [55, 68] width 92 height 13
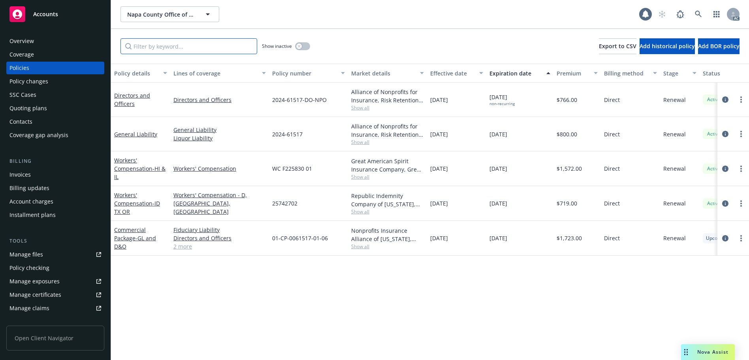
click at [162, 47] on input "Filter by keyword..." at bounding box center [188, 46] width 137 height 16
paste input "257427"
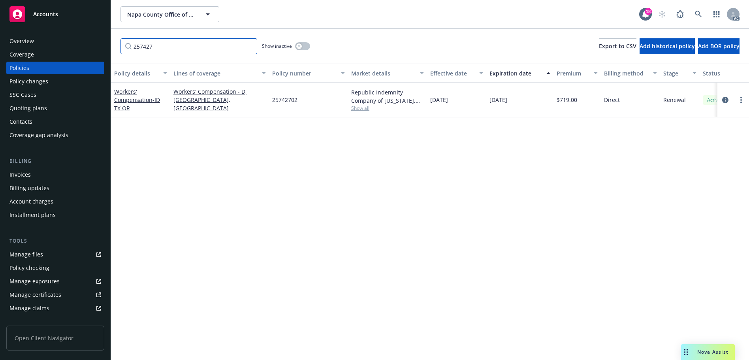
type input "257427"
click at [700, 14] on icon at bounding box center [698, 14] width 7 height 7
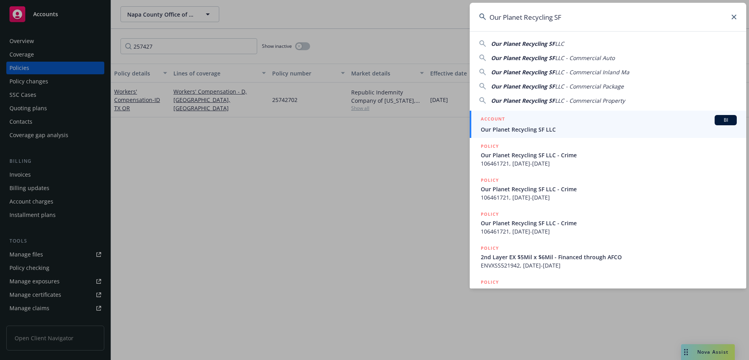
type input "Our Planet Recycling SF"
click at [550, 117] on div "ACCOUNT BI" at bounding box center [609, 120] width 256 height 10
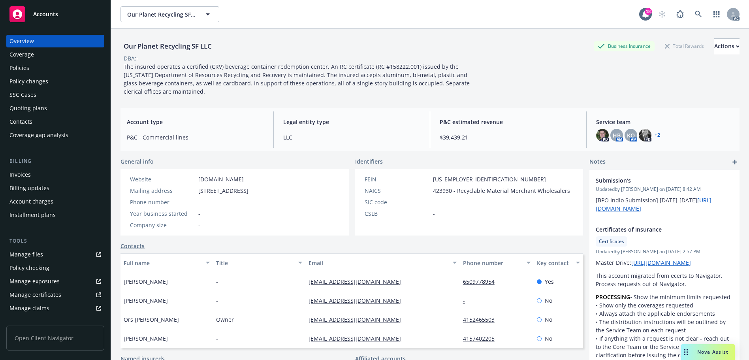
click at [59, 72] on div "Policies" at bounding box center [55, 68] width 92 height 13
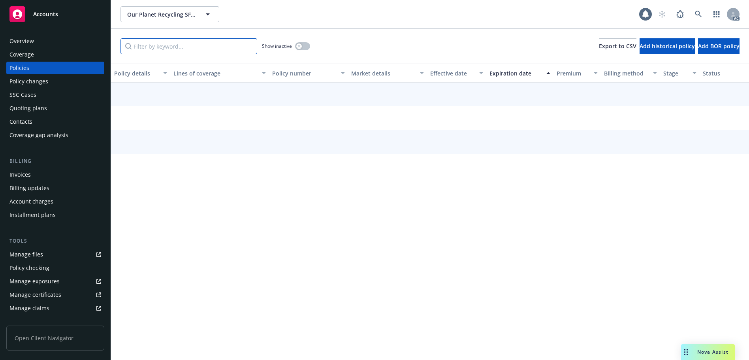
click at [187, 49] on input "Filter by keyword..." at bounding box center [188, 46] width 137 height 16
paste input "258001"
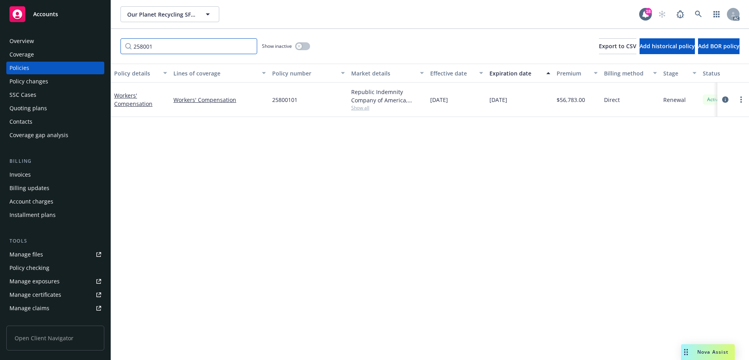
type input "258001"
click at [695, 17] on link at bounding box center [698, 14] width 16 height 16
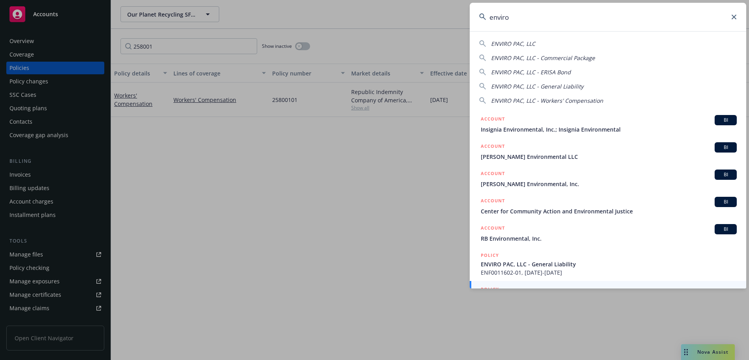
drag, startPoint x: 514, startPoint y: 21, endPoint x: 483, endPoint y: 21, distance: 30.4
click at [481, 21] on input "enviro" at bounding box center [608, 17] width 276 height 28
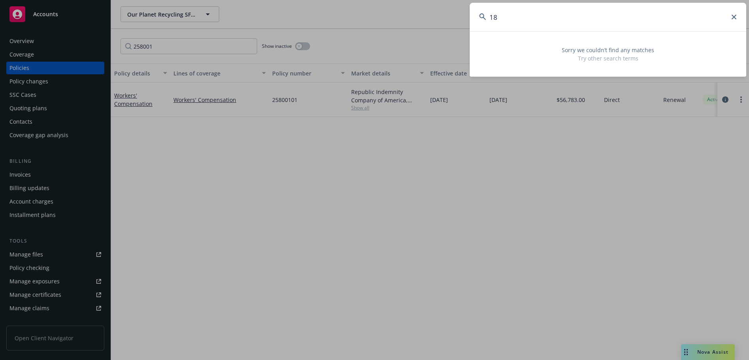
type input "1"
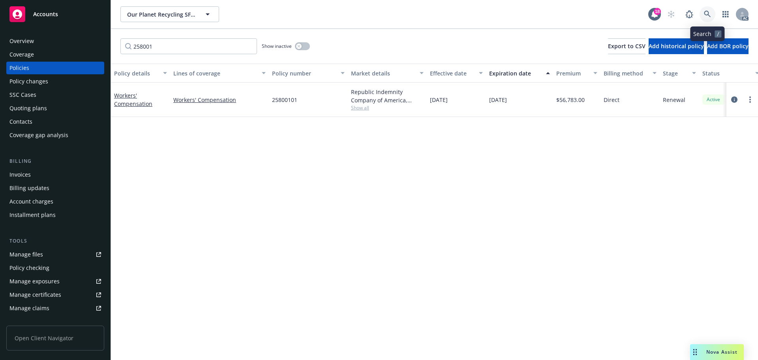
click at [703, 8] on link at bounding box center [708, 14] width 16 height 16
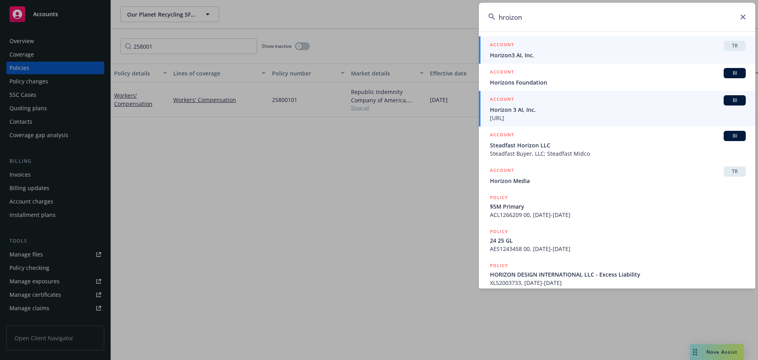
type input "hroizon"
click at [573, 111] on span "Horizon 3 AI, Inc." at bounding box center [618, 109] width 256 height 8
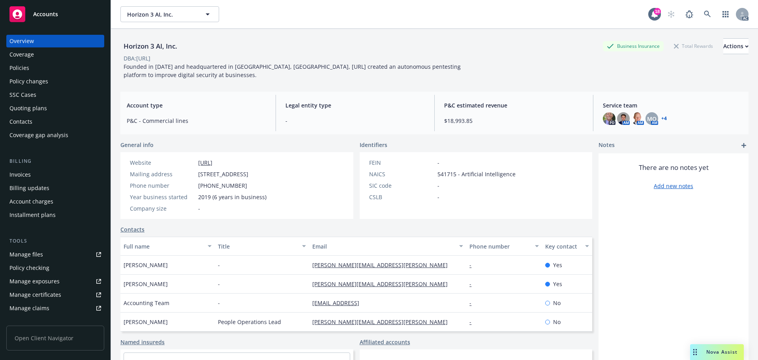
click at [58, 69] on div "Policies" at bounding box center [55, 68] width 92 height 13
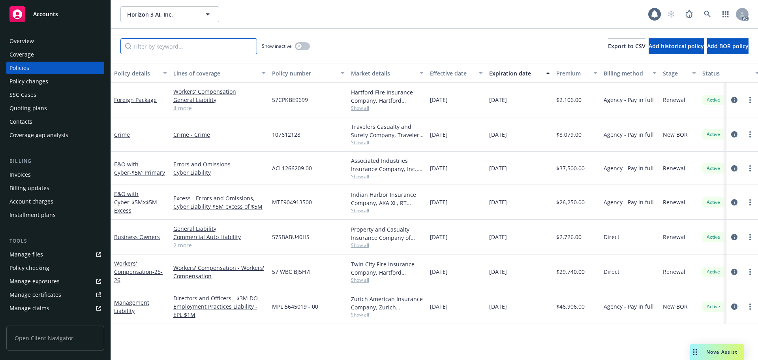
click at [162, 45] on input "Filter by keyword..." at bounding box center [188, 46] width 137 height 16
paste input "BJ5H7F"
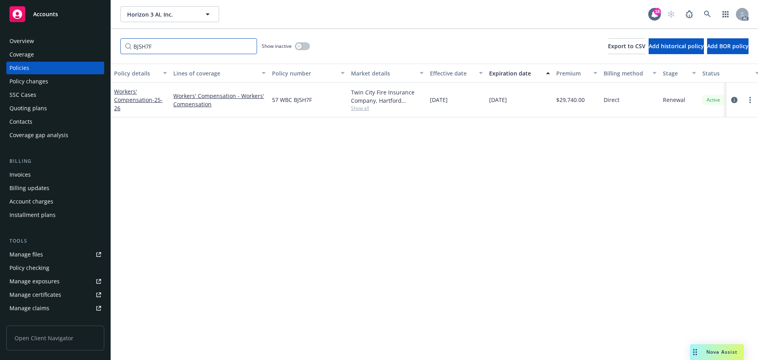
type input "BJ5H7F"
click at [705, 10] on link at bounding box center [708, 14] width 16 height 16
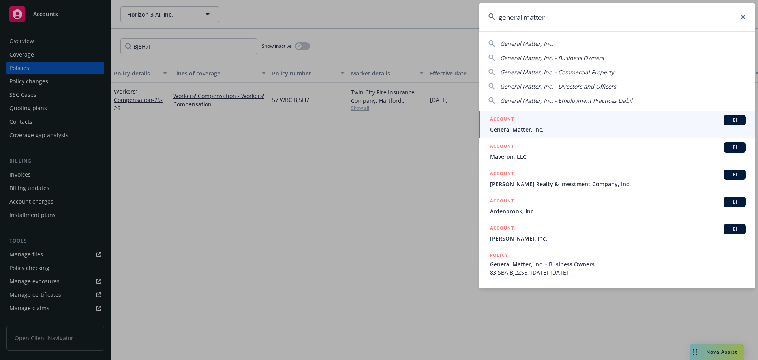
type input "general matter"
click at [586, 121] on div "ACCOUNT BI" at bounding box center [618, 120] width 256 height 10
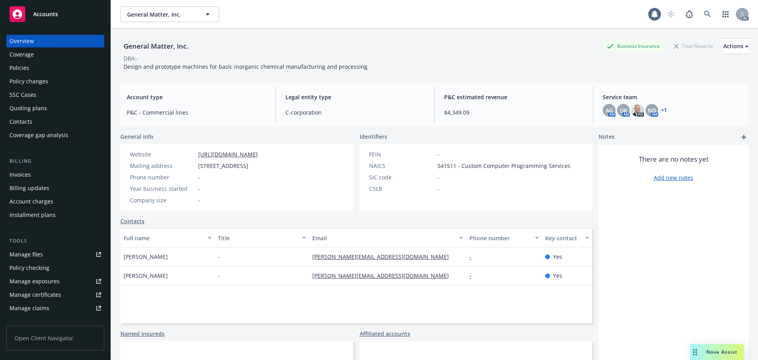
click at [33, 69] on div "Policies" at bounding box center [55, 68] width 92 height 13
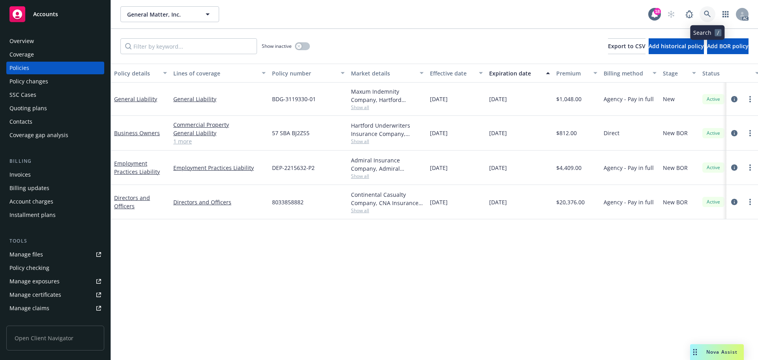
click at [707, 13] on icon at bounding box center [707, 14] width 7 height 7
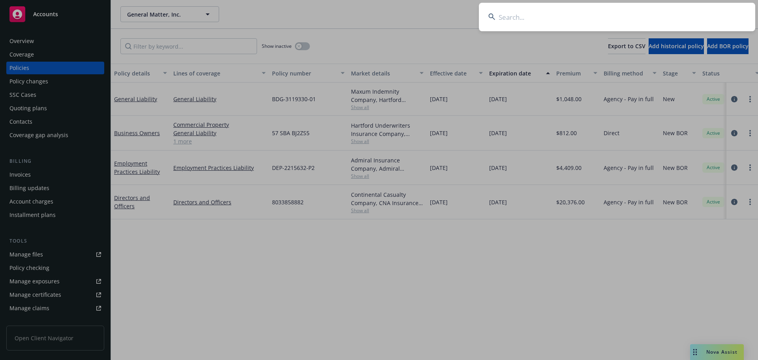
click at [570, 15] on input at bounding box center [617, 17] width 276 height 28
paste input "BP0PW8"
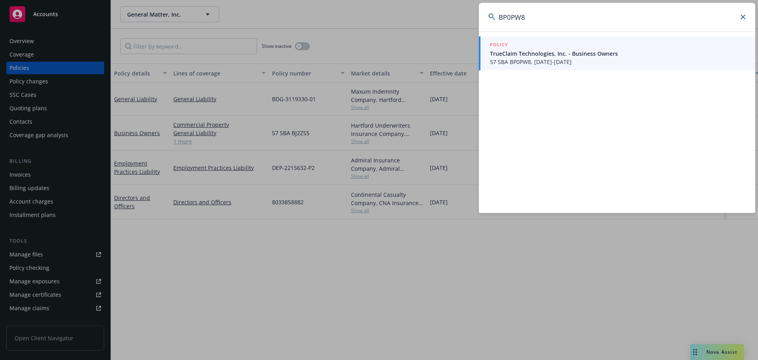
type input "BP0PW8"
click at [545, 57] on span "TrueClaim Technologies, Inc. - Business Owners" at bounding box center [618, 53] width 256 height 8
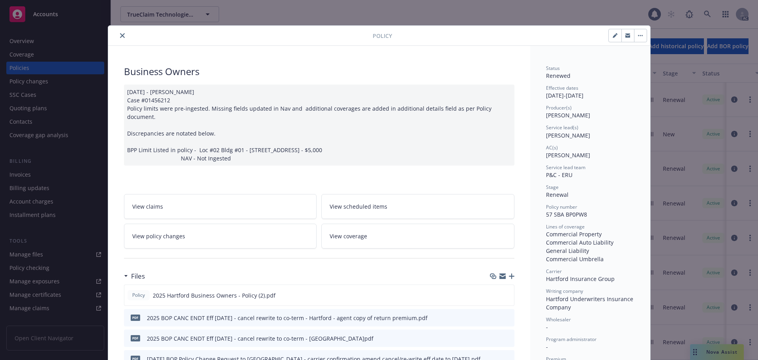
click at [119, 38] on button "close" at bounding box center [122, 35] width 9 height 9
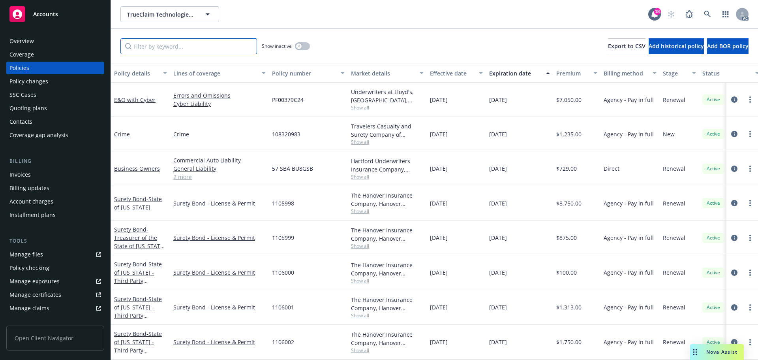
click at [179, 41] on input "Filter by keyword..." at bounding box center [188, 46] width 137 height 16
paste input "BP0PW8"
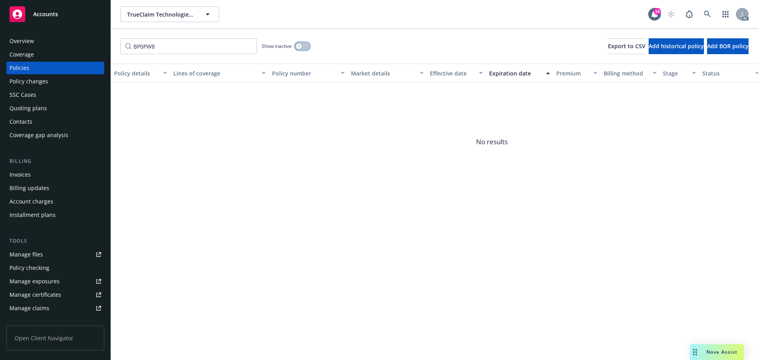
click at [304, 45] on button "button" at bounding box center [302, 46] width 15 height 8
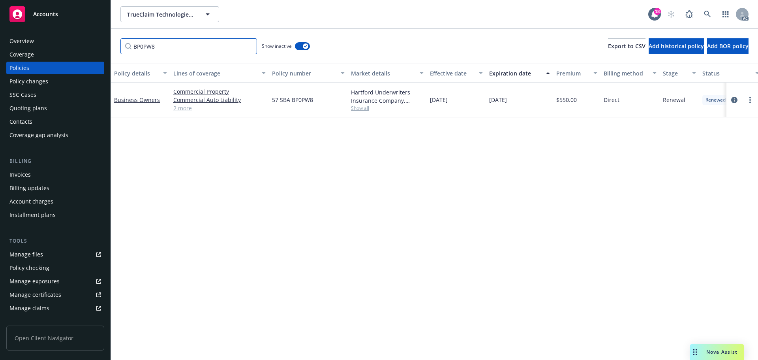
click at [221, 48] on input "BP0PW8" at bounding box center [188, 46] width 137 height 16
paste input "U8GSB"
type input "BU8GSB"
click at [708, 11] on icon at bounding box center [707, 14] width 7 height 7
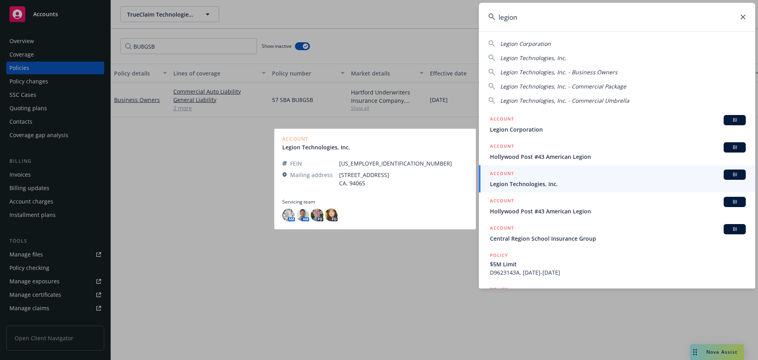
type input "legion"
click at [588, 180] on span "Legion Technologies, Inc." at bounding box center [618, 184] width 256 height 8
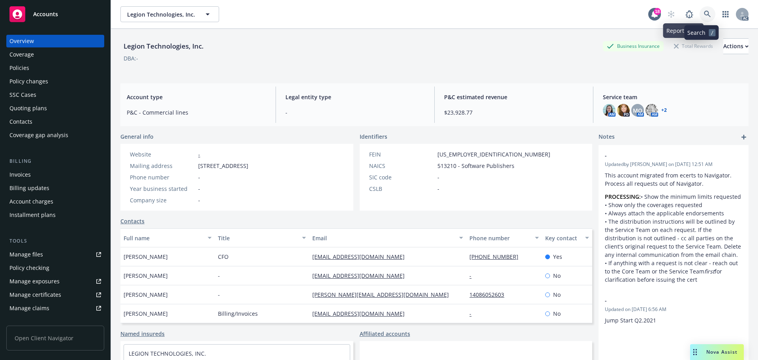
click at [704, 12] on icon at bounding box center [707, 14] width 7 height 7
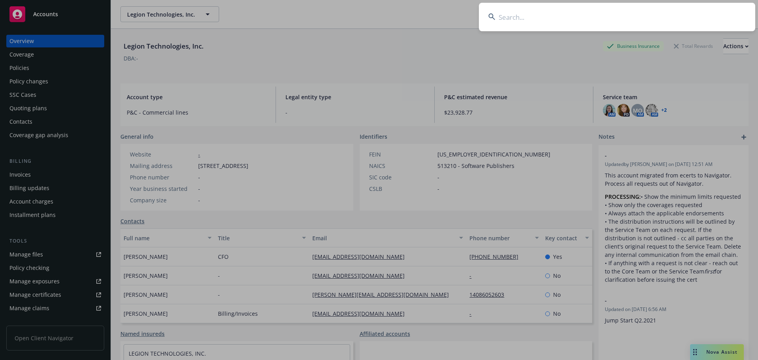
type input "v"
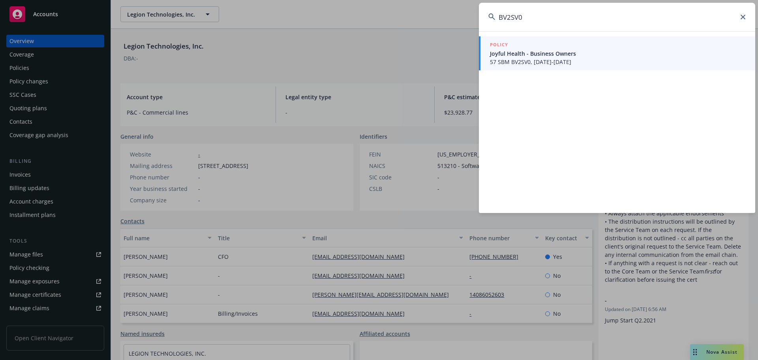
type input "BV2SV0"
click at [555, 62] on span "57 SBM BV2SV0, [DATE]-[DATE]" at bounding box center [618, 62] width 256 height 8
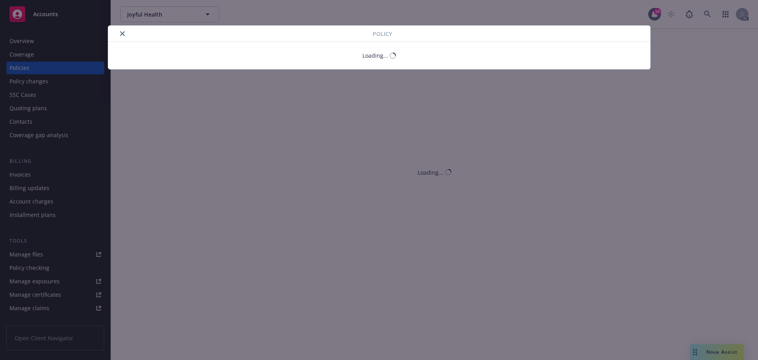
click at [120, 32] on icon "close" at bounding box center [122, 33] width 5 height 5
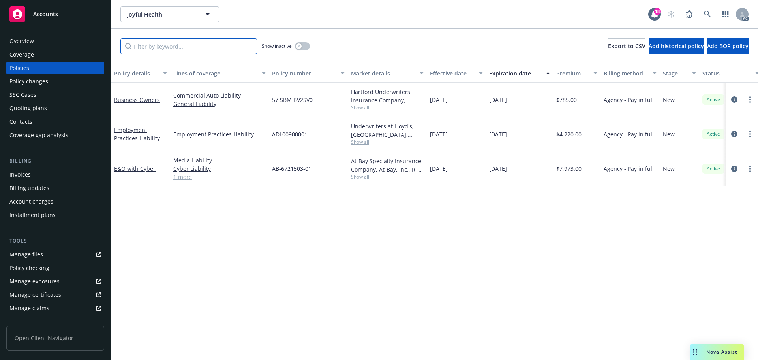
click at [214, 50] on input "Filter by keyword..." at bounding box center [188, 46] width 137 height 16
paste input "BV2SV0"
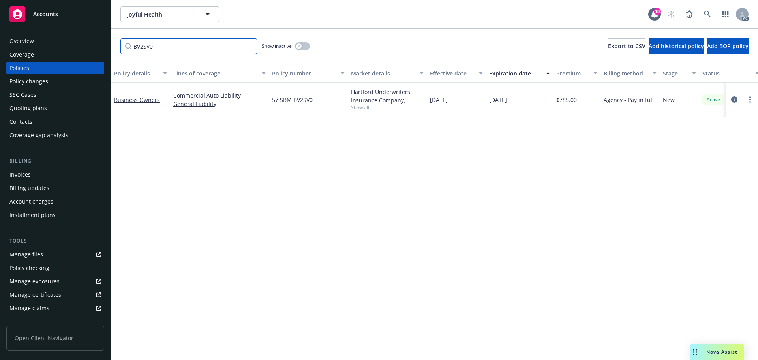
type input "BV2SV0"
click at [703, 11] on link at bounding box center [708, 14] width 16 height 16
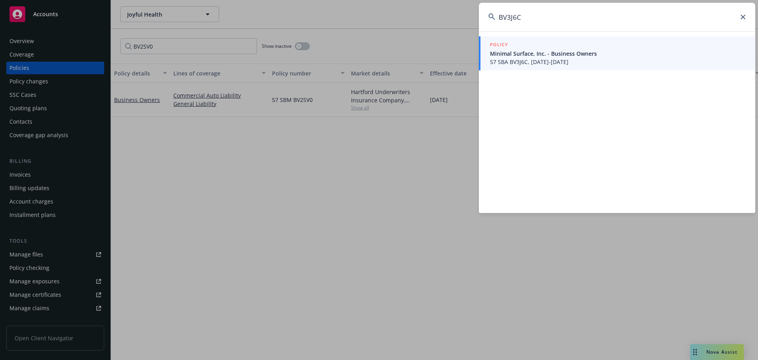
type input "BV3J6C"
click at [536, 63] on span "57 SBA BV3J6C, [DATE]-[DATE]" at bounding box center [618, 62] width 256 height 8
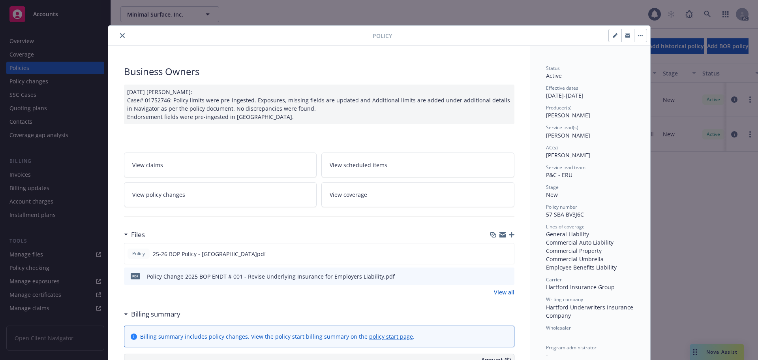
click at [120, 38] on button "close" at bounding box center [122, 35] width 9 height 9
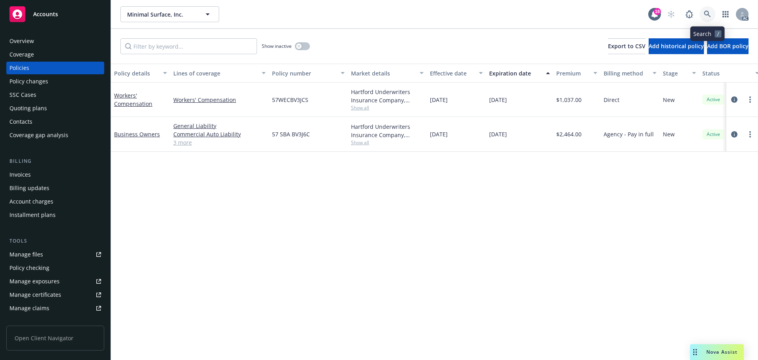
click at [711, 11] on icon at bounding box center [707, 14] width 7 height 7
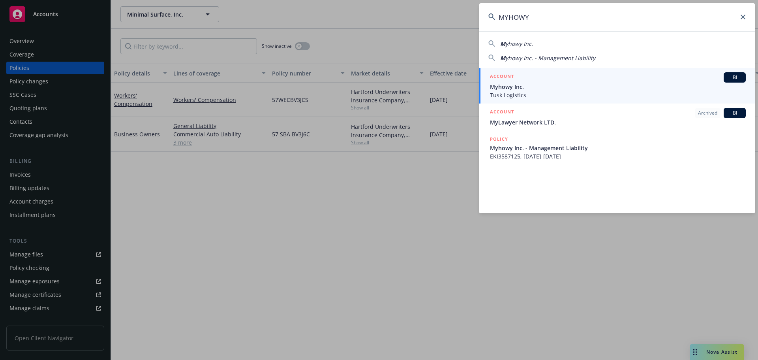
type input "MYHOWY"
drag, startPoint x: 547, startPoint y: 85, endPoint x: 543, endPoint y: 81, distance: 5.6
click at [547, 85] on span "Myhowy Inc." at bounding box center [618, 87] width 256 height 8
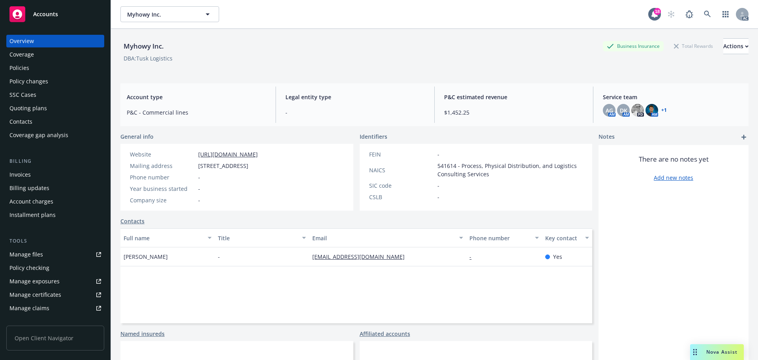
drag, startPoint x: 62, startPoint y: 61, endPoint x: 59, endPoint y: 65, distance: 4.6
click at [62, 61] on div "Overview Coverage Policies Policy changes SSC Cases Quoting plans Contacts Cove…" at bounding box center [55, 88] width 98 height 107
click at [59, 66] on div "Policies" at bounding box center [55, 68] width 92 height 13
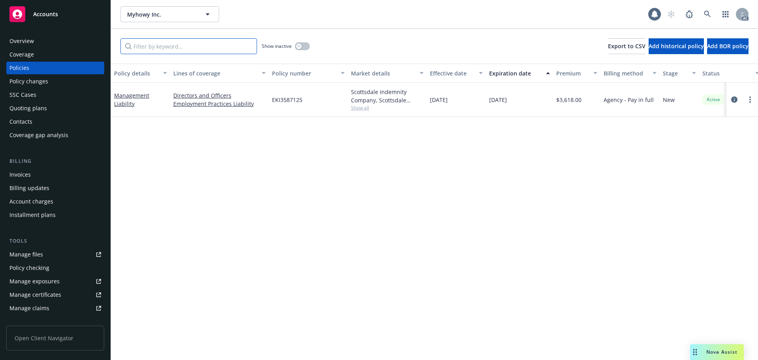
click at [190, 49] on input "Filter by keyword..." at bounding box center [188, 46] width 137 height 16
paste input "BV2DMK"
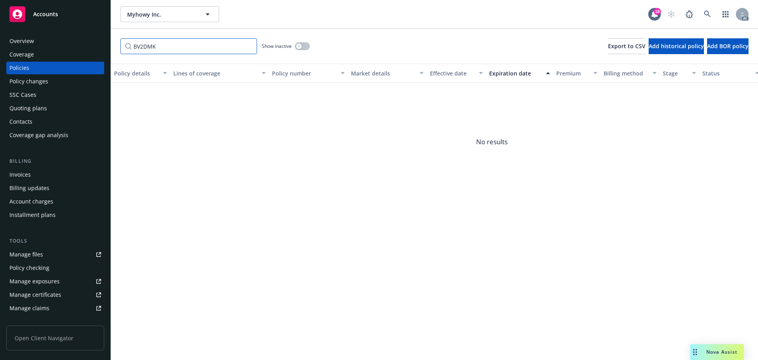
type input "BV2DMK"
click at [304, 46] on button "button" at bounding box center [302, 46] width 15 height 8
click at [70, 46] on div "Overview" at bounding box center [55, 41] width 92 height 13
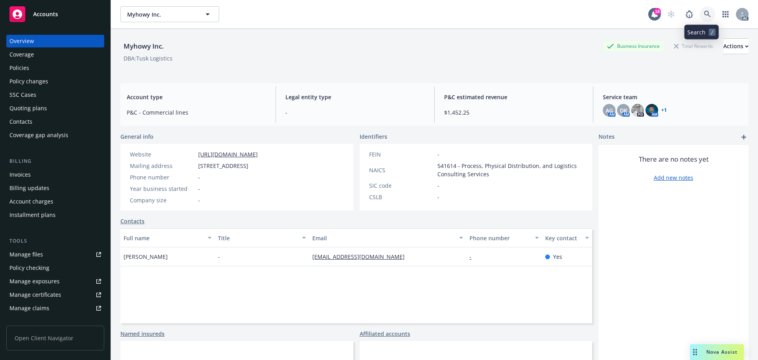
click at [704, 12] on icon at bounding box center [707, 14] width 7 height 7
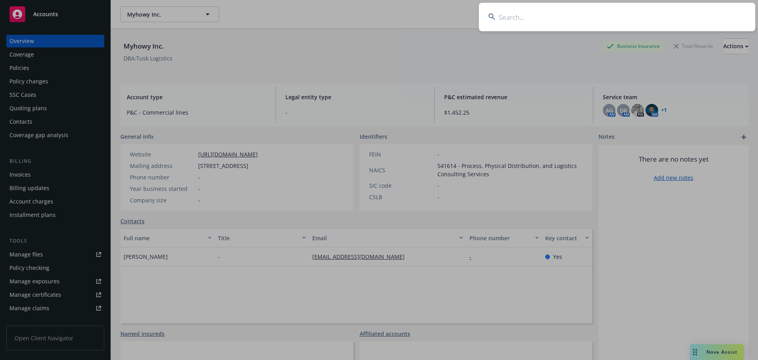
type input "CREATE INC"
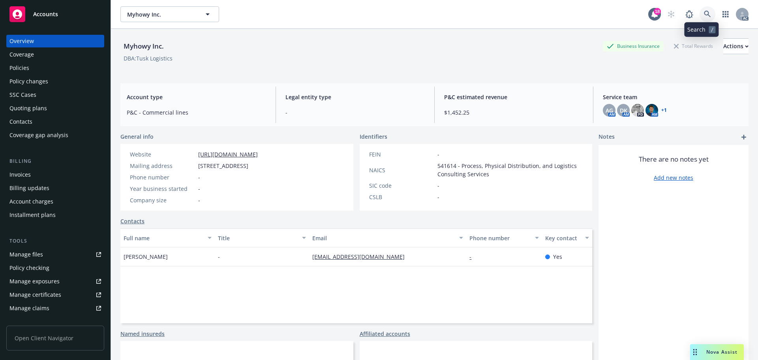
click at [704, 17] on icon at bounding box center [707, 14] width 7 height 7
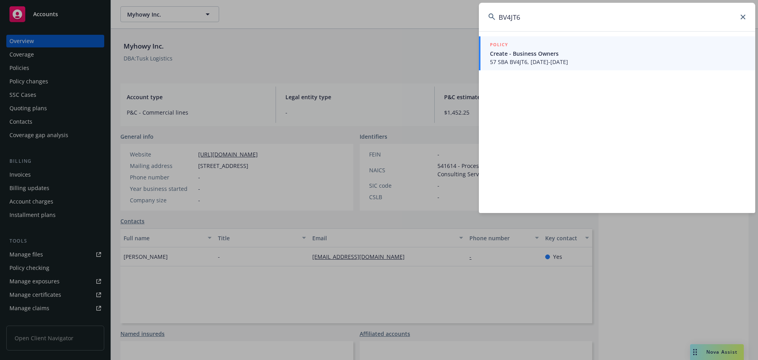
type input "BV4JT6"
click at [527, 54] on span "Create - Business Owners" at bounding box center [618, 53] width 256 height 8
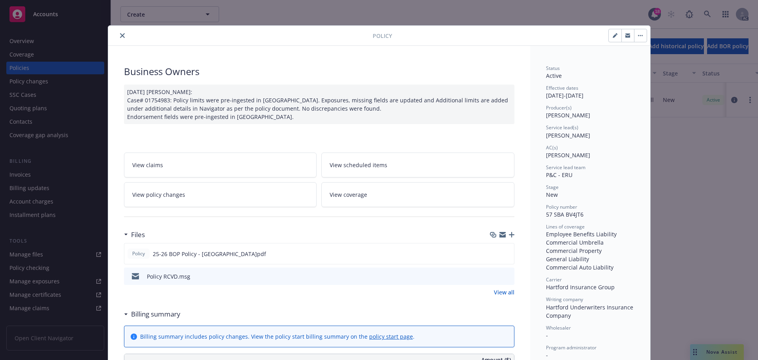
click at [120, 34] on icon "close" at bounding box center [122, 35] width 5 height 5
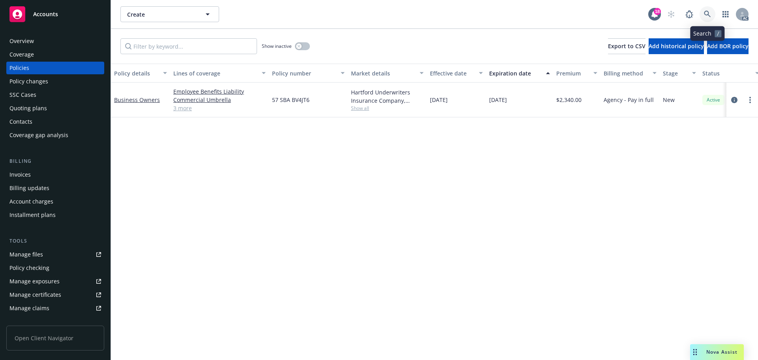
click at [712, 11] on link at bounding box center [708, 14] width 16 height 16
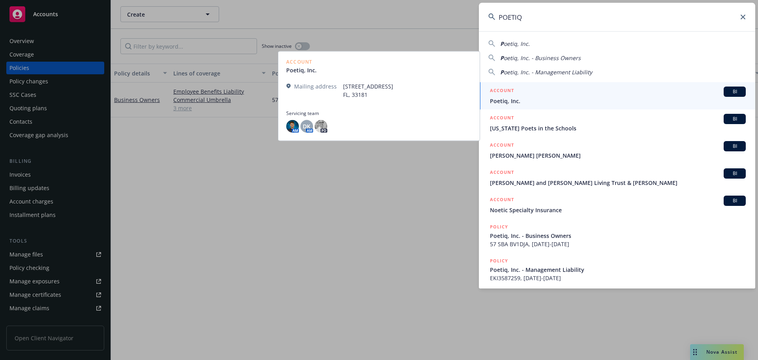
type input "POETIQ"
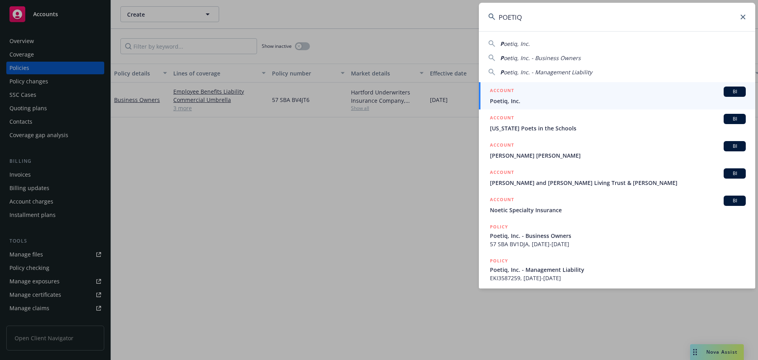
click at [553, 96] on div "ACCOUNT BI" at bounding box center [618, 91] width 256 height 10
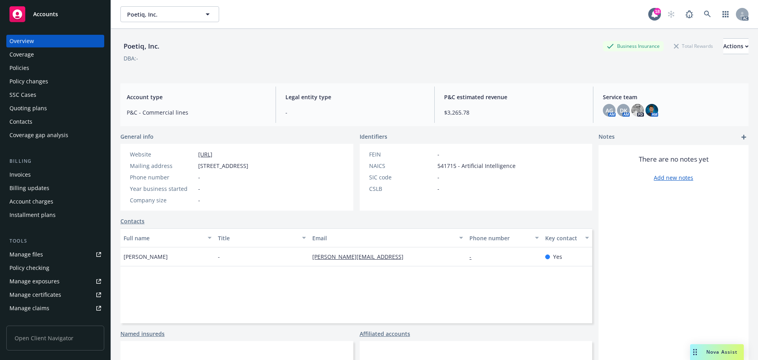
click at [81, 73] on div "Policies" at bounding box center [55, 68] width 92 height 13
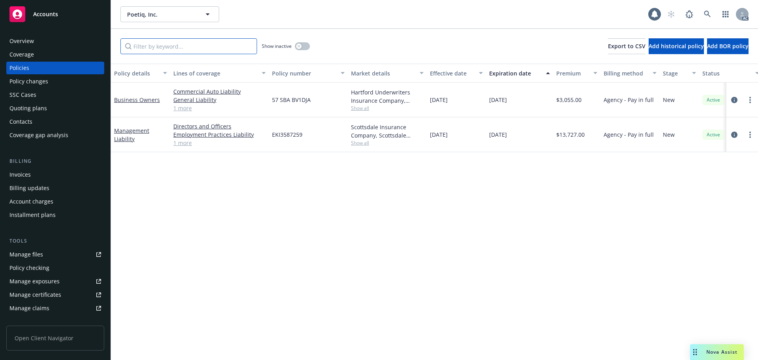
click at [185, 52] on input "Filter by keyword..." at bounding box center [188, 46] width 137 height 16
paste input "BV1DJA"
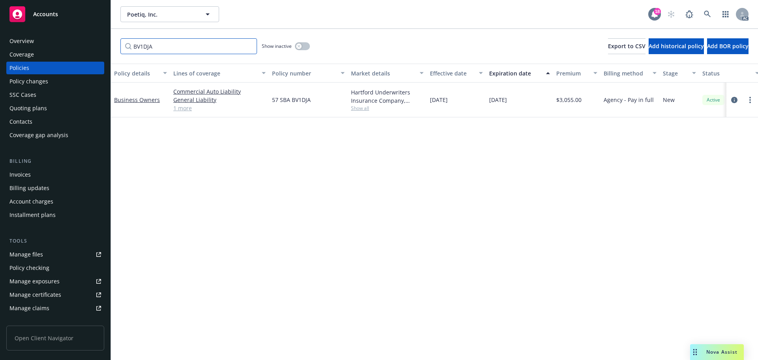
type input "BV1DJA"
click at [709, 12] on icon at bounding box center [707, 14] width 7 height 7
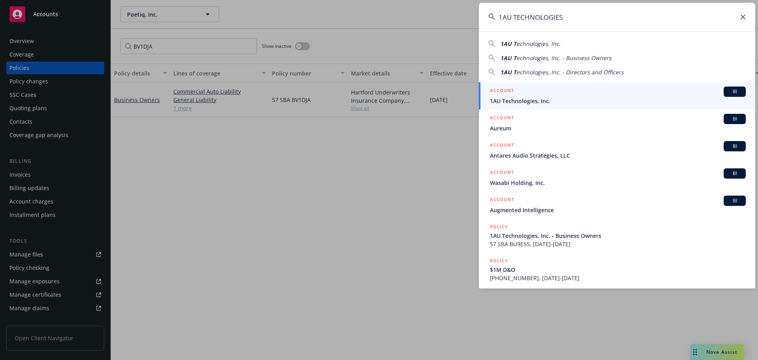
type input "1AU TECHNOLOGIES"
click at [514, 98] on span "1AU Technologies, Inc." at bounding box center [618, 101] width 256 height 8
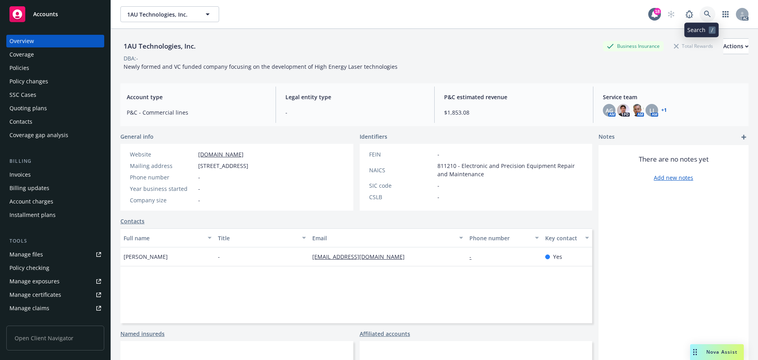
click at [700, 12] on link at bounding box center [708, 14] width 16 height 16
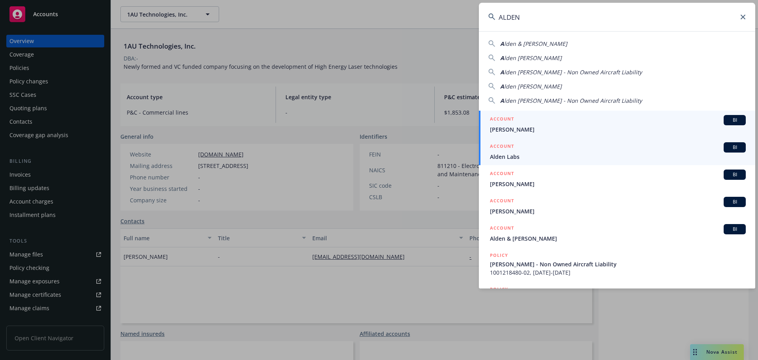
type input "ALDEN"
click at [540, 155] on span "Alden Labs" at bounding box center [618, 156] width 256 height 8
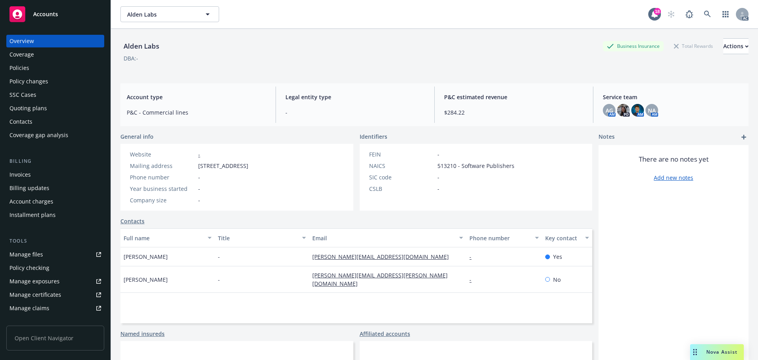
click at [63, 65] on div "Policies" at bounding box center [55, 68] width 92 height 13
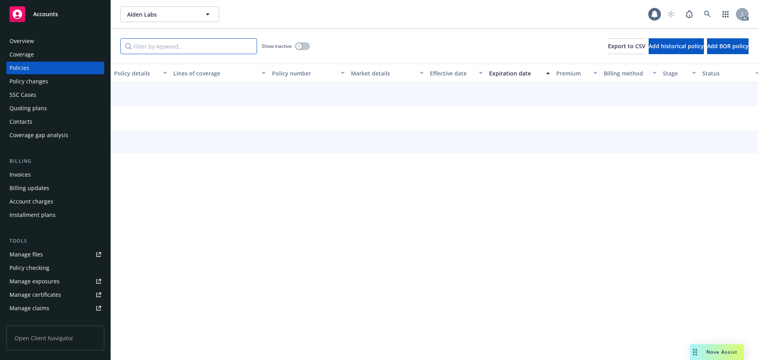
click at [170, 53] on input "Filter by keyword..." at bounding box center [188, 46] width 137 height 16
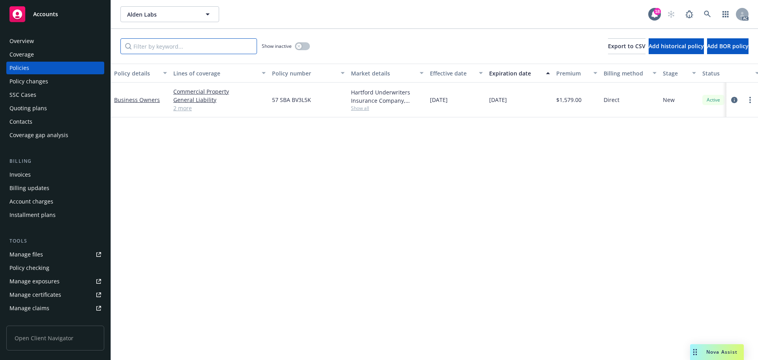
paste input "BV3L5K"
type input "BV3L5K"
click at [705, 10] on link at bounding box center [708, 14] width 16 height 16
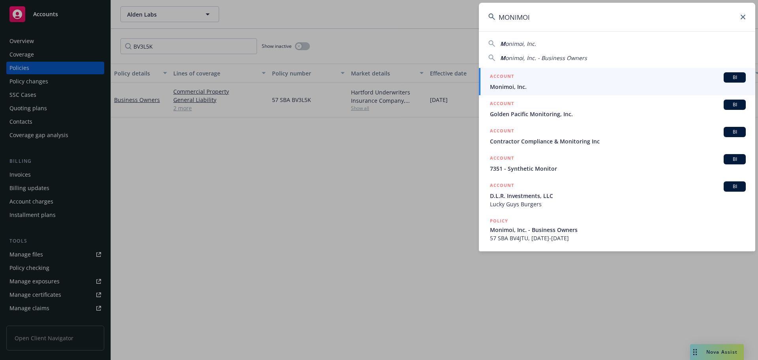
type input "MONIMOI"
drag, startPoint x: 548, startPoint y: 84, endPoint x: 547, endPoint y: 69, distance: 15.4
click at [548, 84] on span "Monimoi, Inc." at bounding box center [618, 87] width 256 height 8
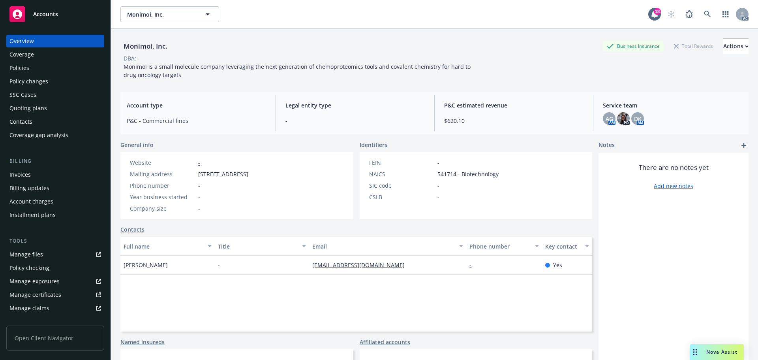
click at [48, 71] on div "Policies" at bounding box center [55, 68] width 92 height 13
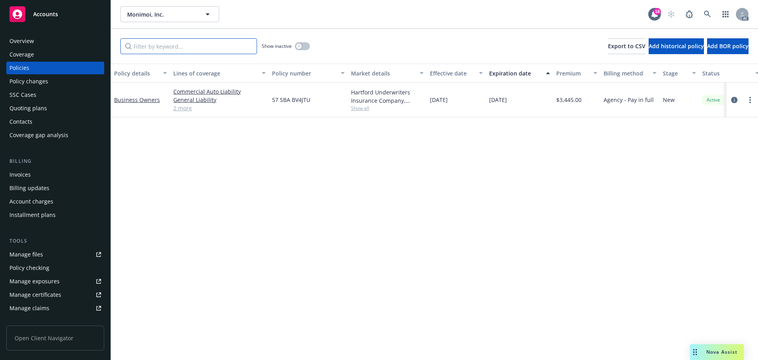
click at [145, 47] on input "Filter by keyword..." at bounding box center [188, 46] width 137 height 16
paste input "BV4JTU"
type input "BV4JTU"
click at [705, 11] on icon at bounding box center [707, 14] width 7 height 7
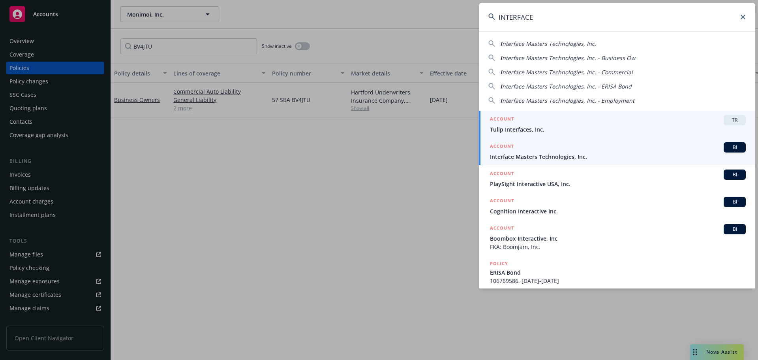
type input "INTERFACE"
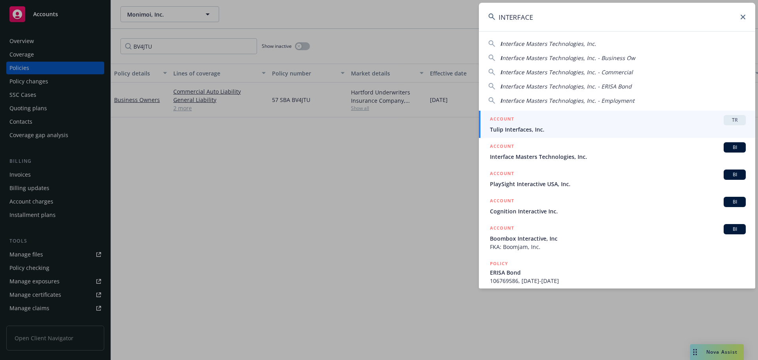
click at [587, 156] on span "Interface Masters Technologies, Inc." at bounding box center [618, 156] width 256 height 8
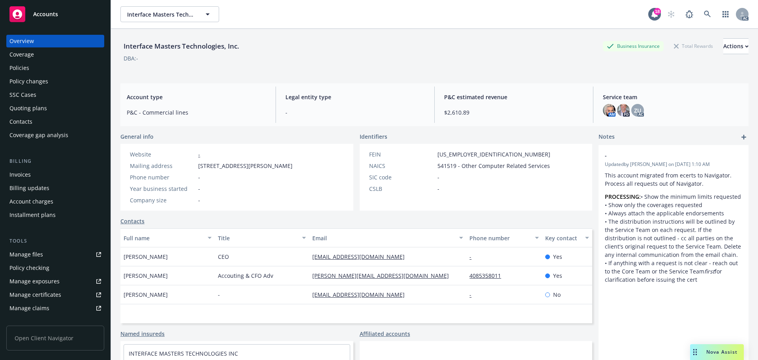
click at [21, 61] on div "Overview Coverage Policies Policy changes SSC Cases Quoting plans Contacts Cove…" at bounding box center [55, 88] width 98 height 107
click at [21, 67] on div "Policies" at bounding box center [19, 68] width 20 height 13
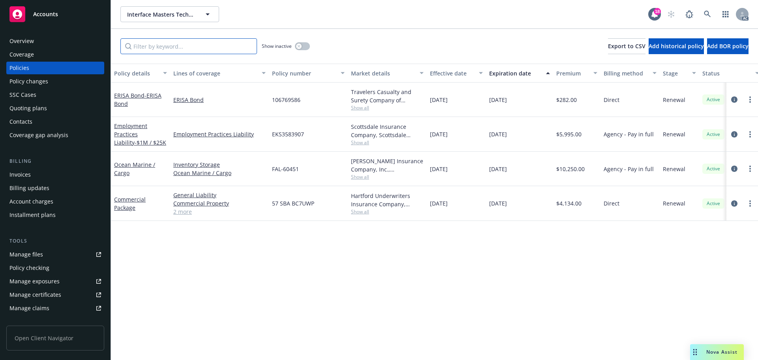
click at [184, 42] on input "Filter by keyword..." at bounding box center [188, 46] width 137 height 16
paste input "BC7UWP"
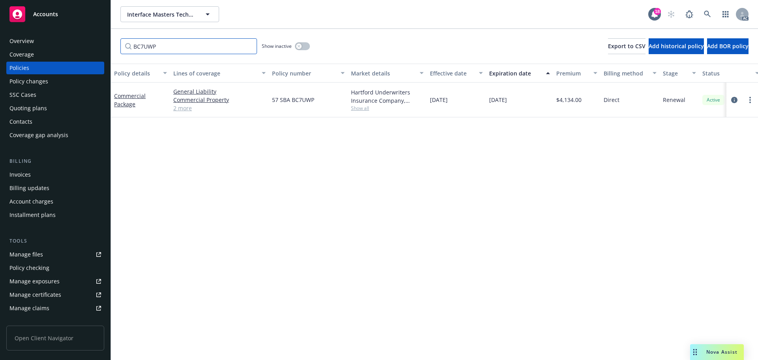
type input "BC7UWP"
click at [706, 12] on icon at bounding box center [707, 14] width 7 height 7
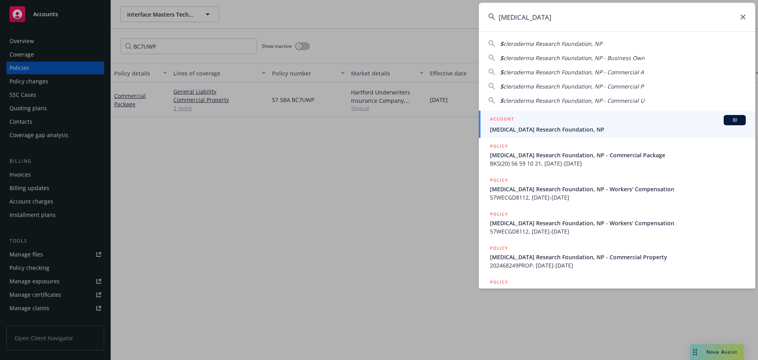
type input "[MEDICAL_DATA]"
click at [571, 128] on span "[MEDICAL_DATA] Research Foundation, NP" at bounding box center [618, 129] width 256 height 8
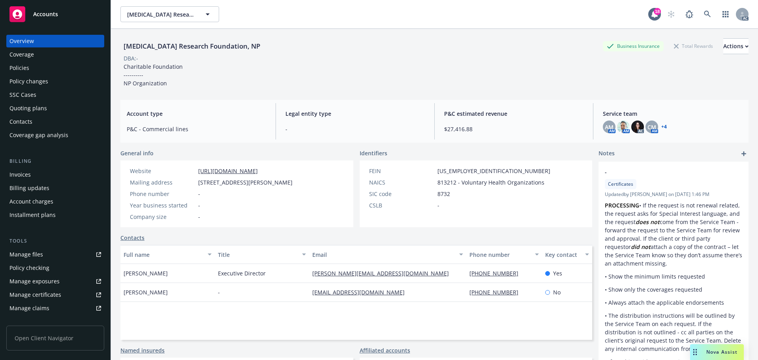
click at [39, 64] on div "Policies" at bounding box center [55, 68] width 92 height 13
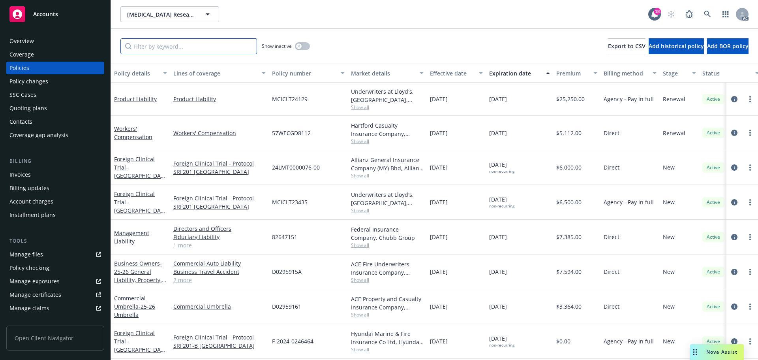
click at [162, 49] on input "Filter by keyword..." at bounding box center [188, 46] width 137 height 16
paste input "GD8112"
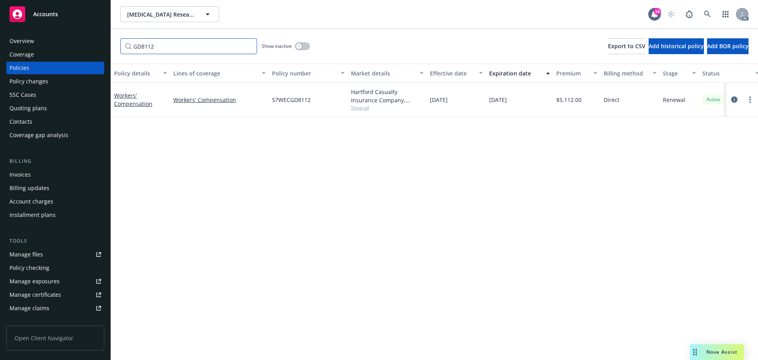
type input "GD8112"
